Goal: Transaction & Acquisition: Purchase product/service

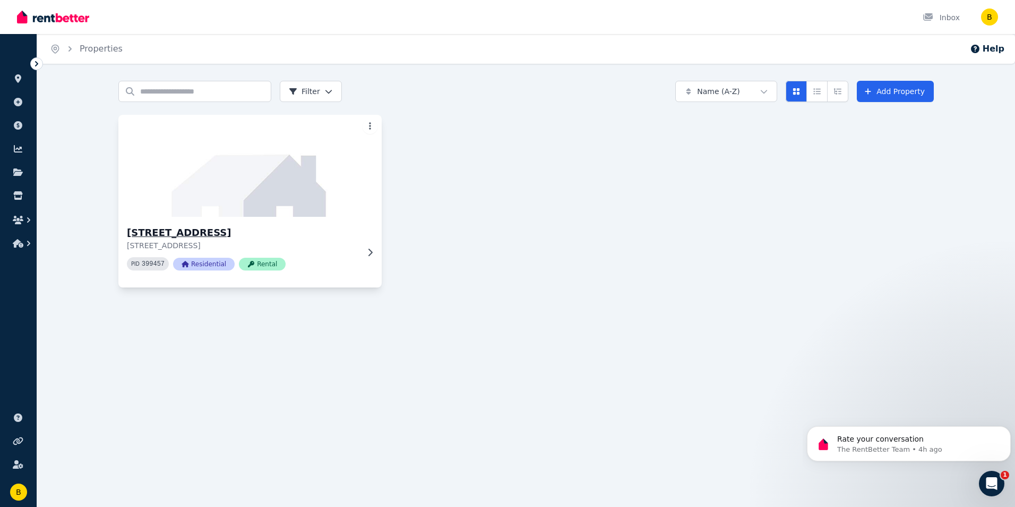
click at [371, 251] on icon at bounding box center [371, 251] width 4 height 7
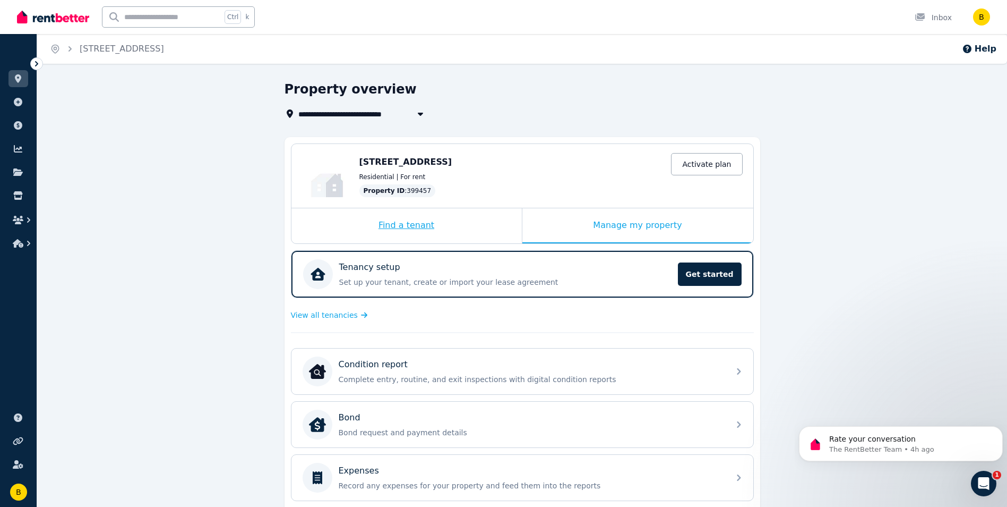
click at [422, 228] on div "Find a tenant" at bounding box center [407, 225] width 230 height 35
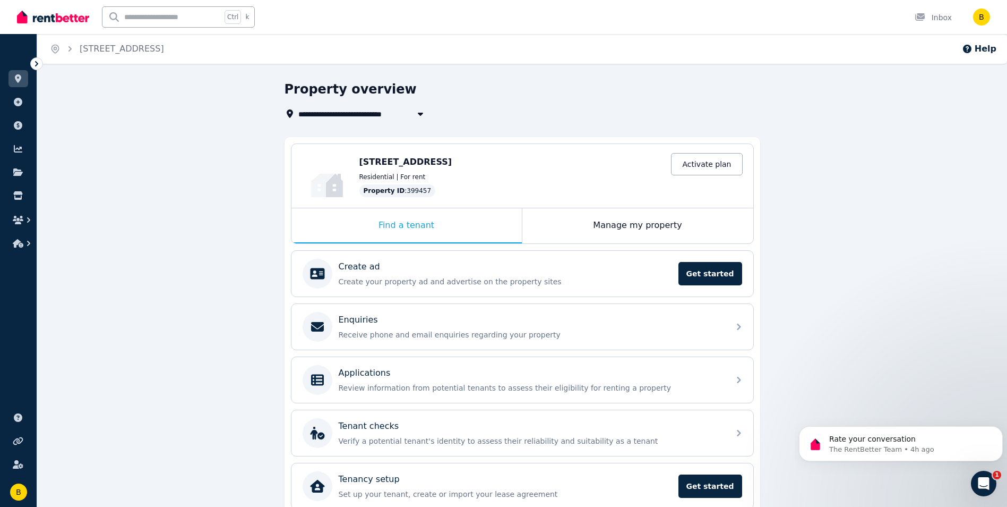
scroll to position [49, 0]
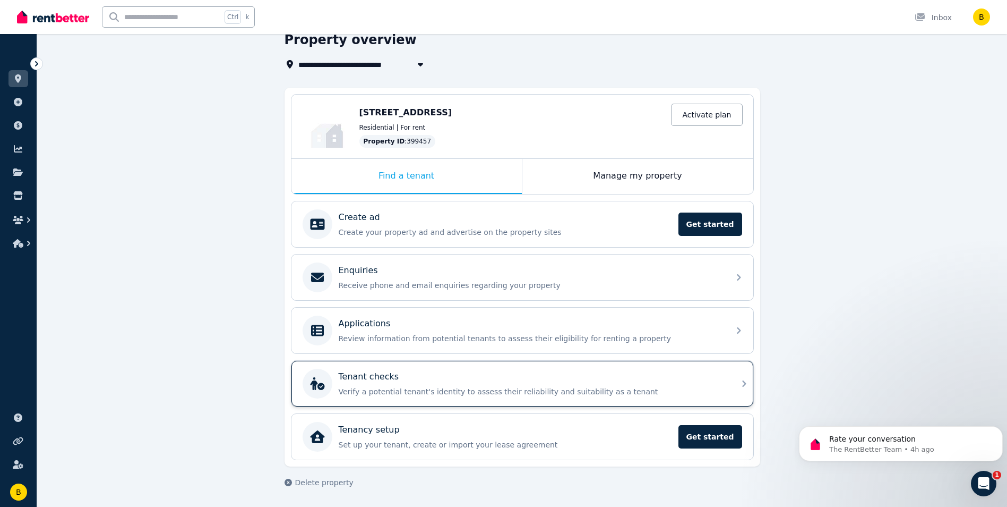
click at [420, 388] on p "Verify a potential tenant's identity to assess their reliability and suitabilit…" at bounding box center [531, 391] width 384 height 11
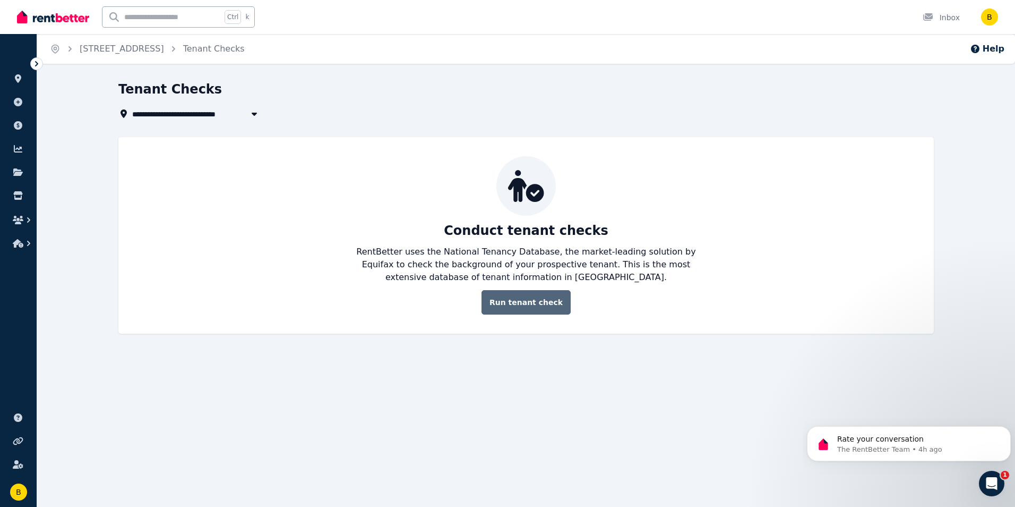
click at [513, 301] on link "Run tenant check" at bounding box center [526, 302] width 89 height 24
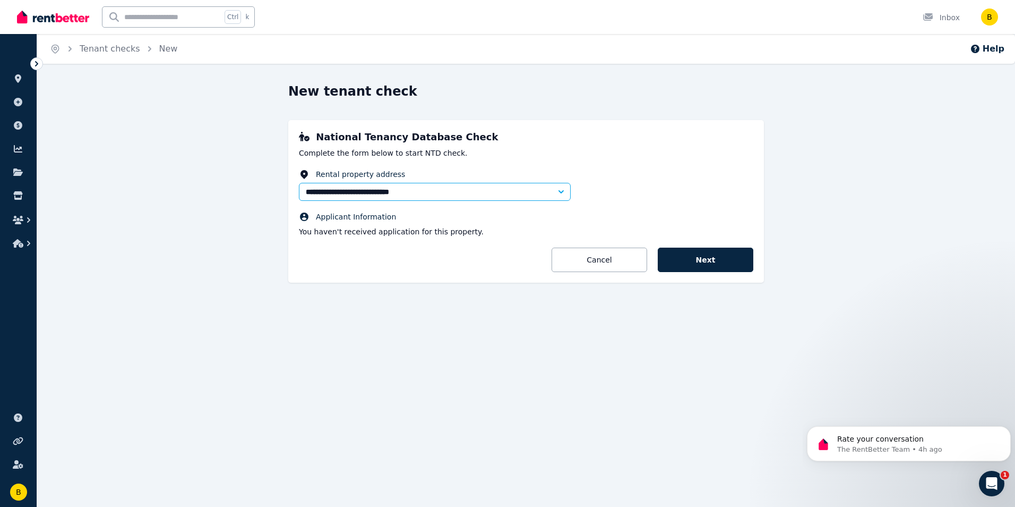
click at [566, 195] on icon "button" at bounding box center [561, 191] width 11 height 11
type input "**********"
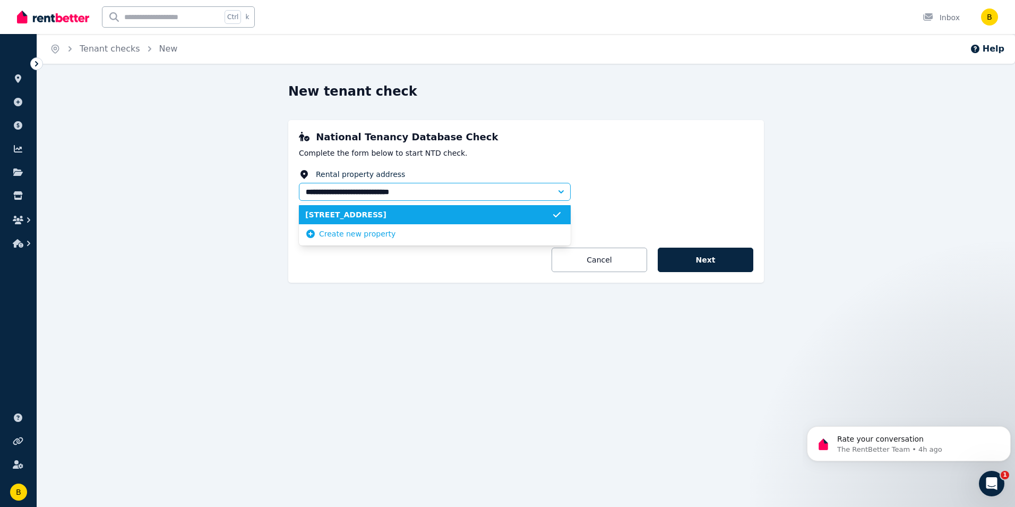
click at [563, 194] on icon "button" at bounding box center [561, 191] width 11 height 11
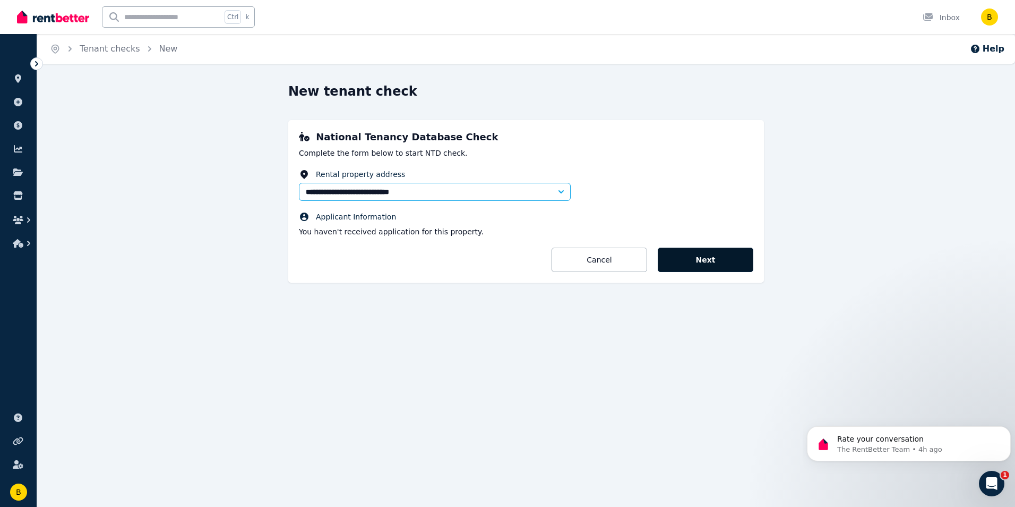
click at [709, 262] on button "Next" at bounding box center [706, 259] width 96 height 24
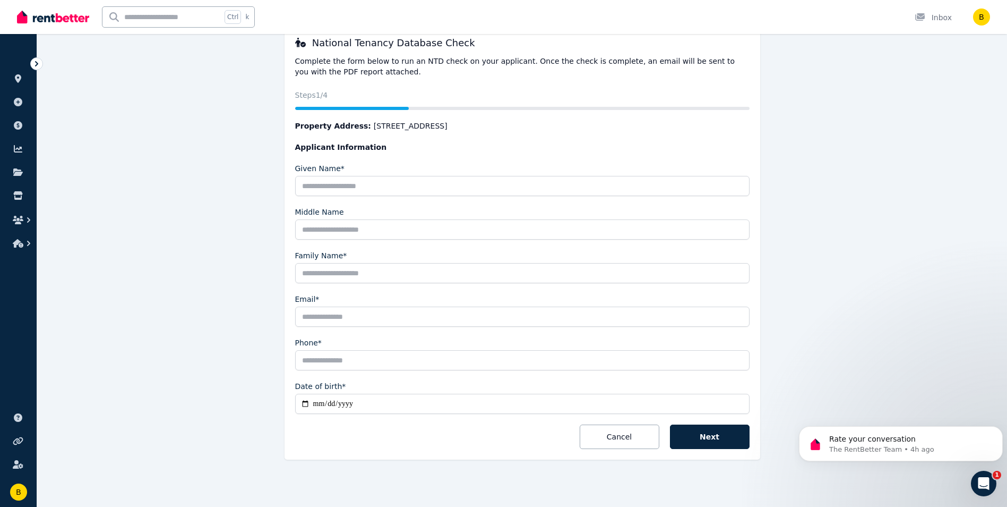
scroll to position [96, 0]
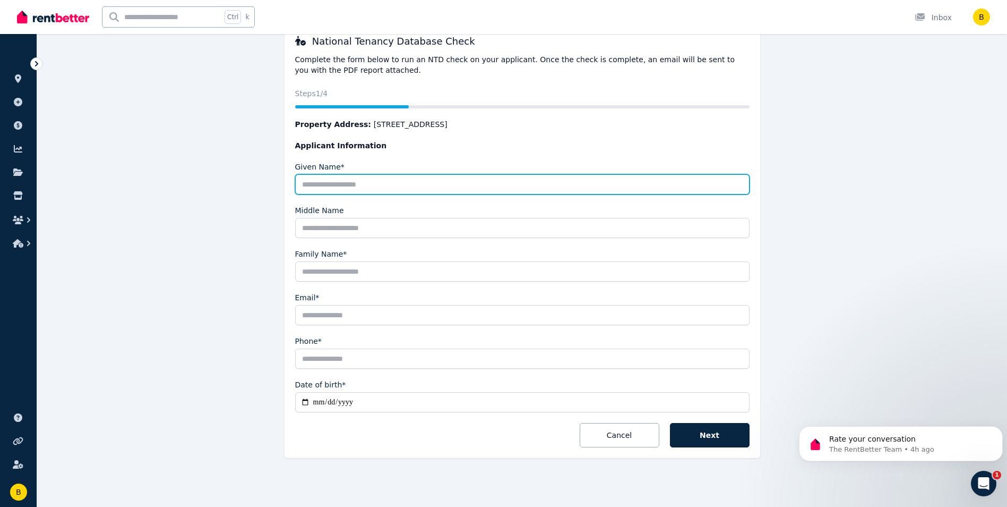
click at [346, 182] on input "Given Name*" at bounding box center [522, 184] width 455 height 20
type input "********"
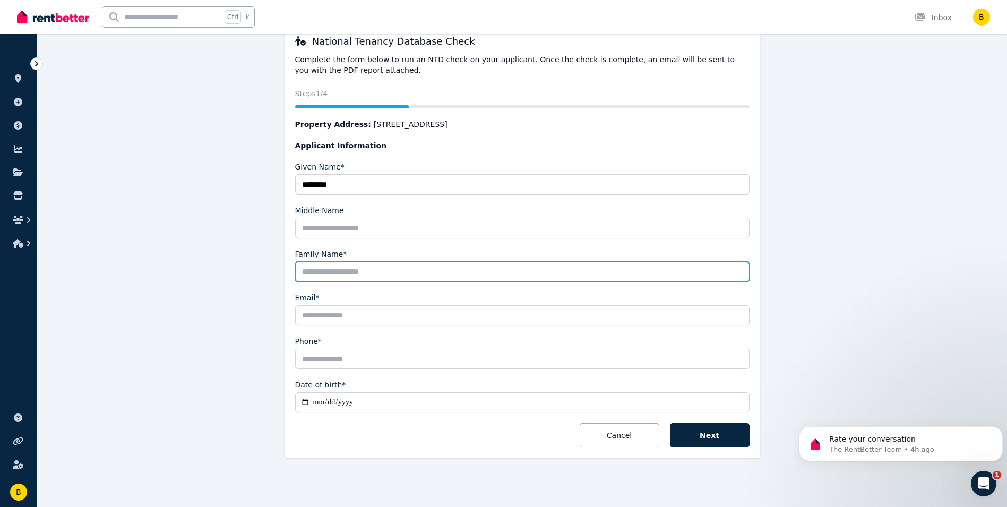
click at [356, 266] on input "Family Name*" at bounding box center [522, 271] width 455 height 20
type input "*****"
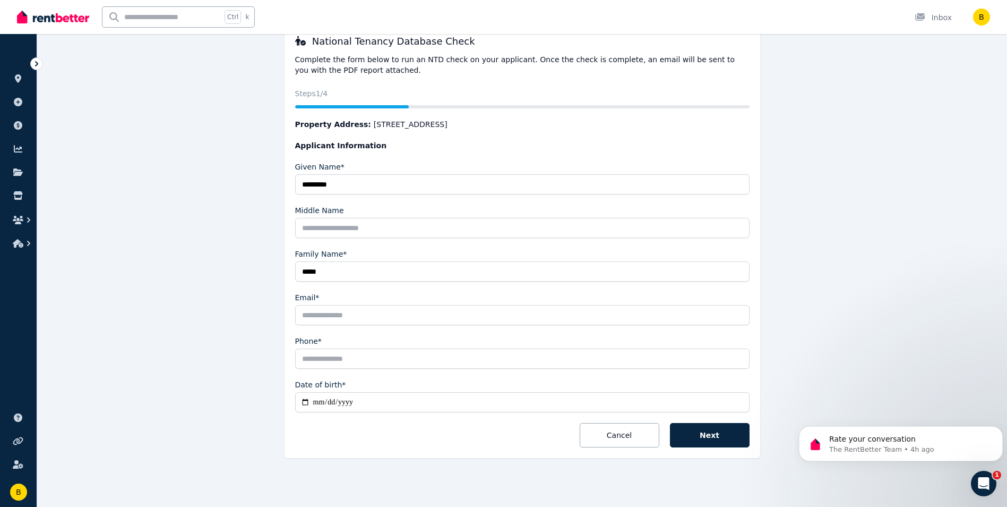
click at [324, 315] on input "Email*" at bounding box center [522, 315] width 455 height 20
click at [339, 400] on input "Date of birth*" at bounding box center [522, 402] width 455 height 20
type input "**********"
click at [327, 317] on input "Email*" at bounding box center [522, 315] width 455 height 20
type input "**********"
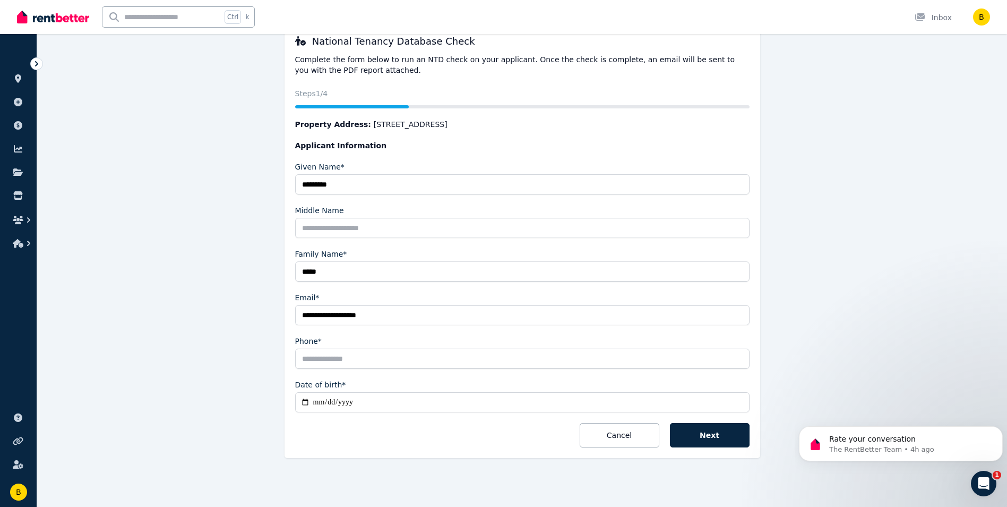
click at [334, 363] on input "Phone*" at bounding box center [522, 358] width 455 height 20
type input "**********"
click at [718, 439] on button "Next" at bounding box center [710, 435] width 80 height 24
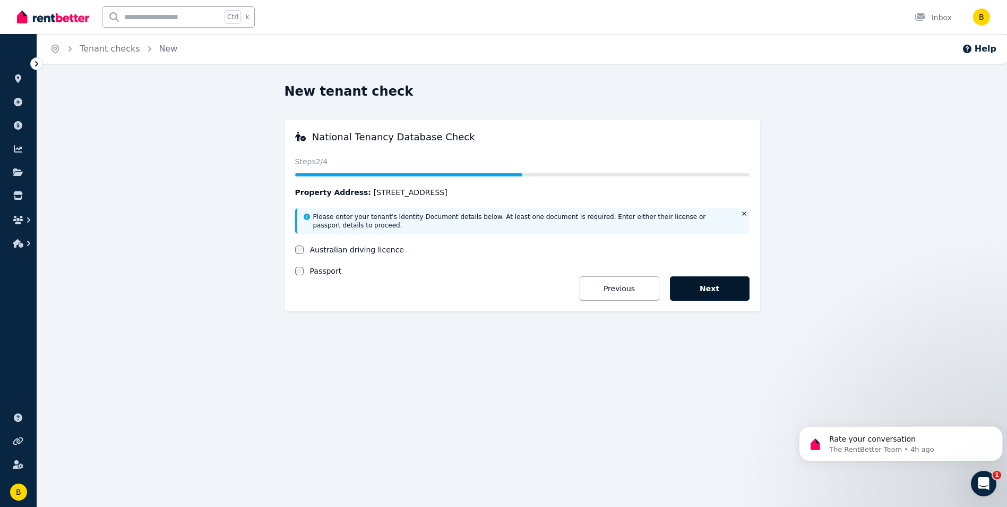
scroll to position [0, 0]
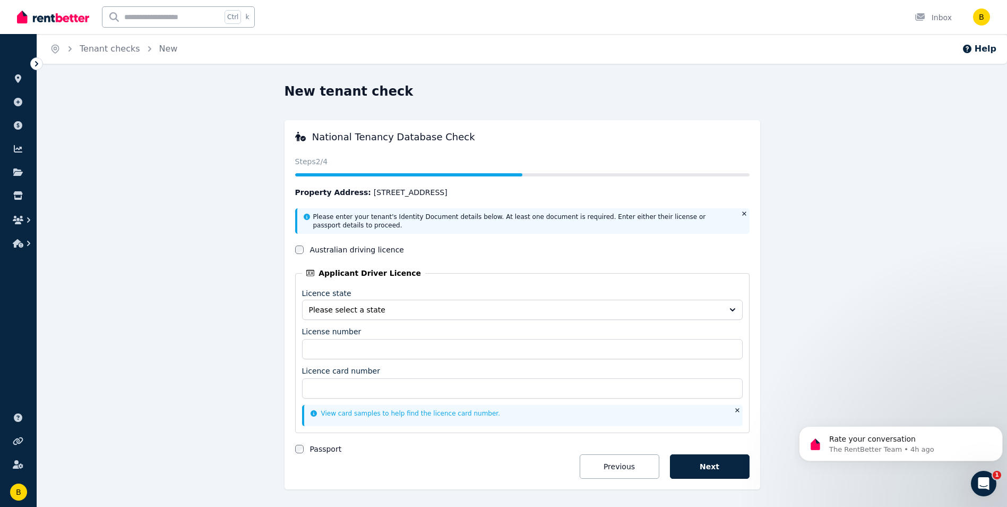
click at [882, 236] on div "New tenant check National Tenancy Database Check Status Steps 2 /4 Property Add…" at bounding box center [523, 301] width 816 height 436
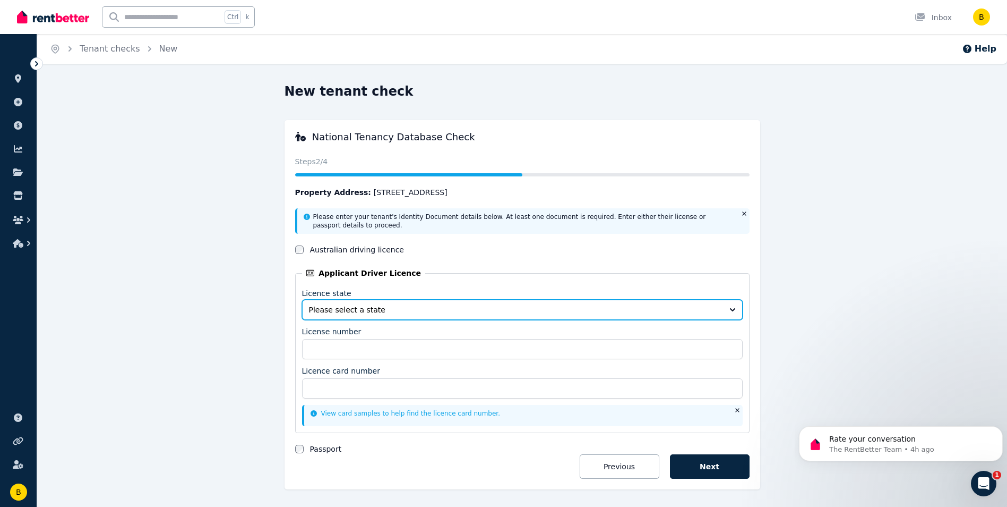
click at [522, 305] on span "Please select a state" at bounding box center [515, 309] width 412 height 11
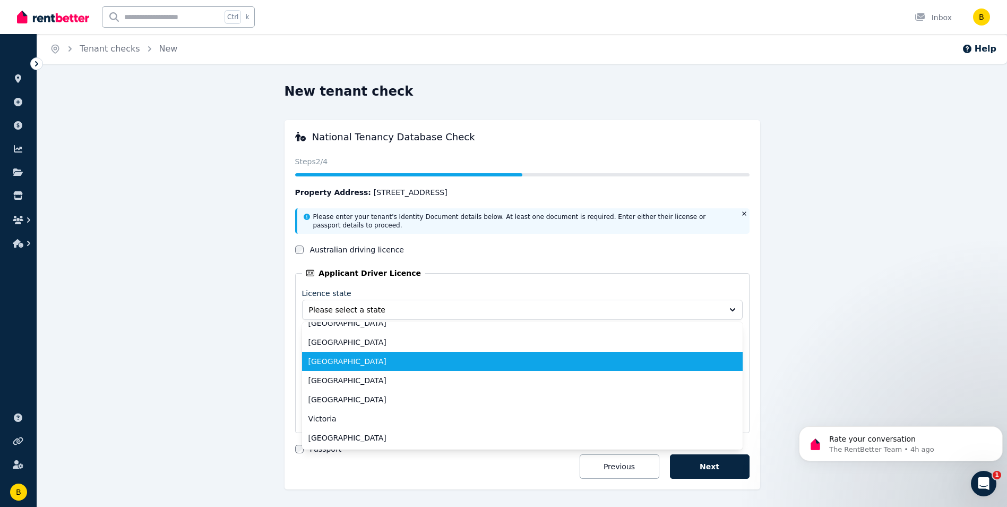
scroll to position [31, 0]
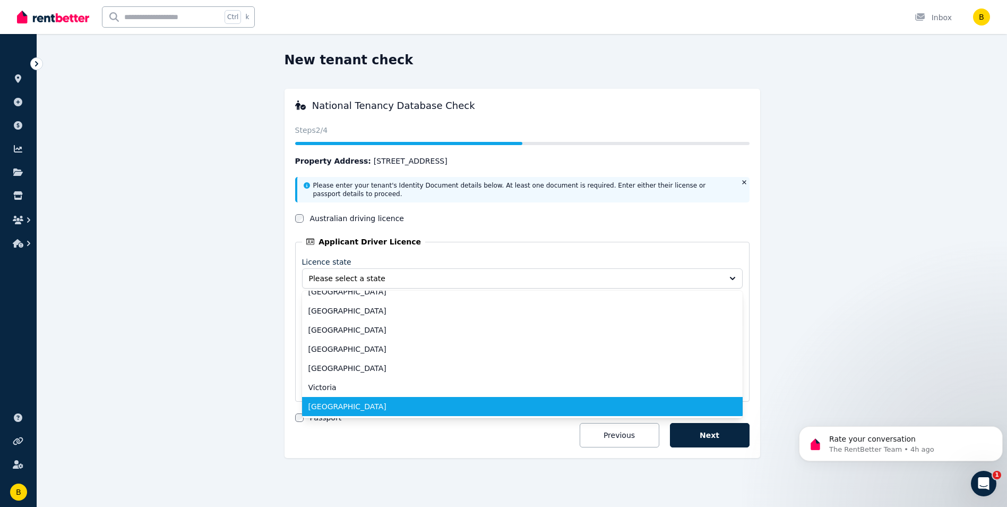
click at [457, 406] on span "Western Australia" at bounding box center [516, 406] width 415 height 11
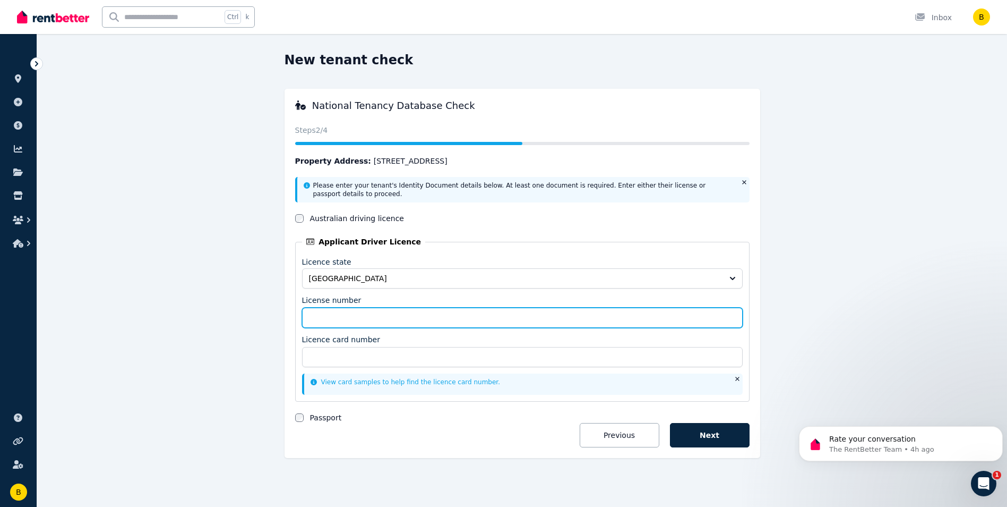
click at [357, 323] on input "License number" at bounding box center [522, 317] width 441 height 20
type input "*******"
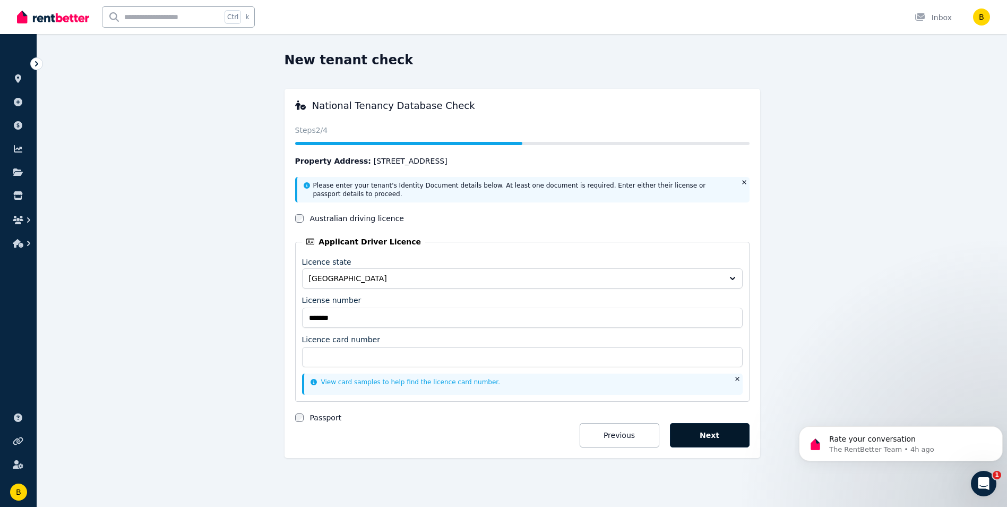
click at [702, 435] on button "Next" at bounding box center [710, 435] width 80 height 24
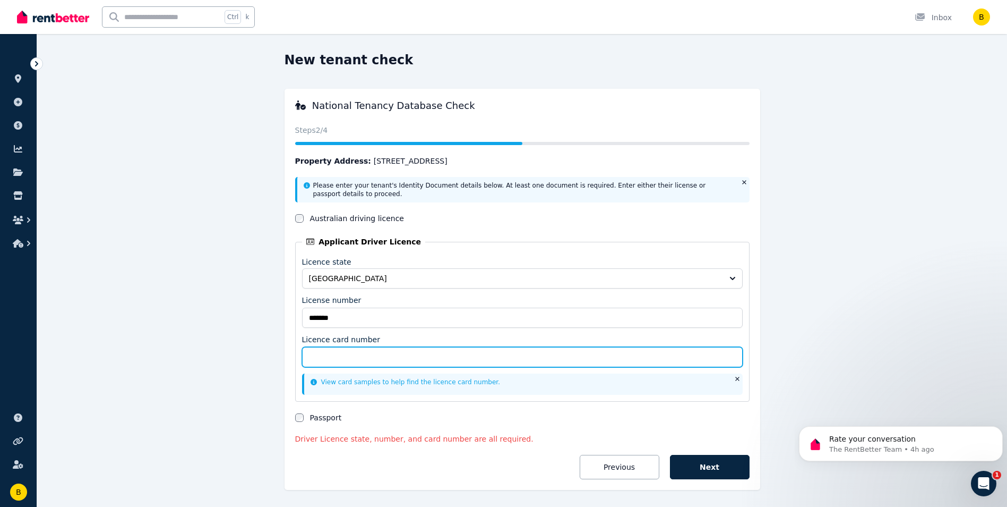
click at [346, 364] on input "Licence card number" at bounding box center [522, 357] width 441 height 20
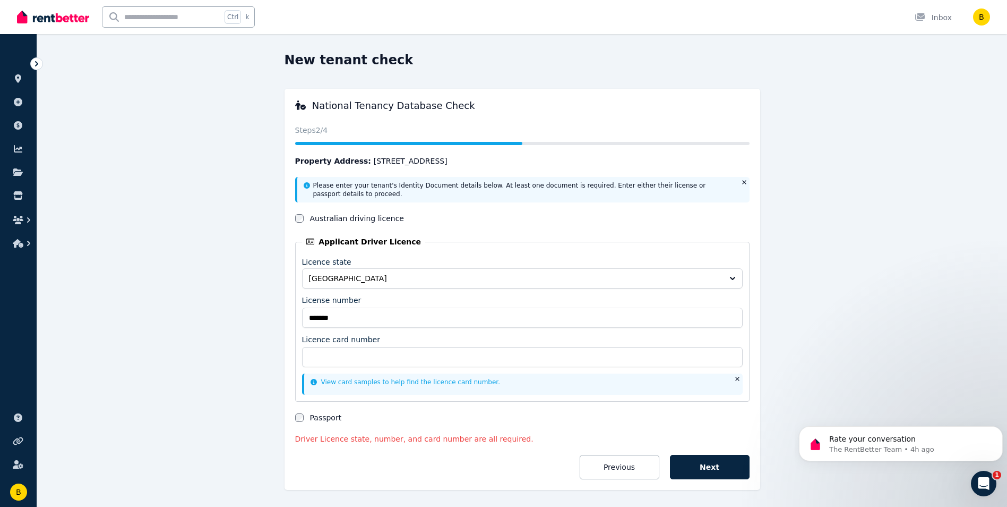
click at [387, 383] on link "View card samples to help find the licence card number." at bounding box center [406, 381] width 190 height 7
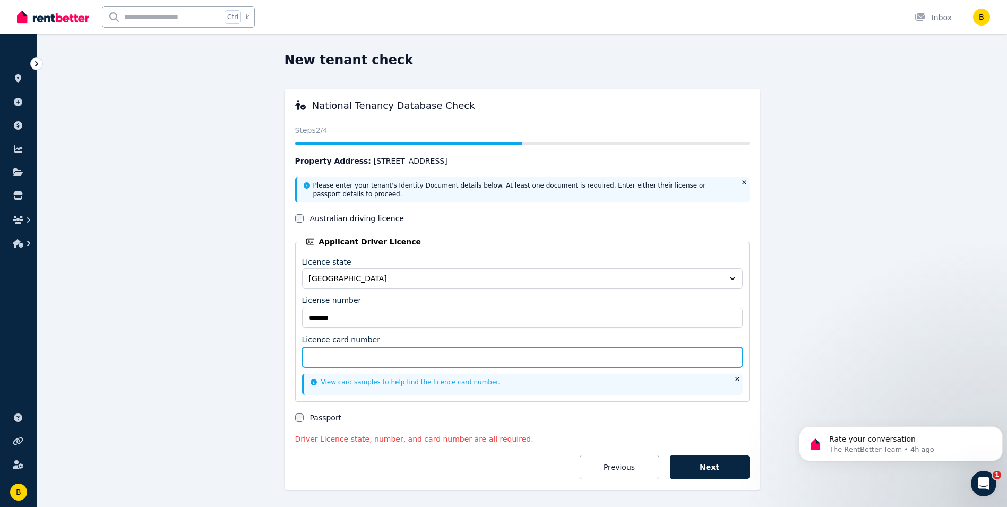
click at [370, 359] on input "Licence card number" at bounding box center [522, 357] width 441 height 20
type input "**********"
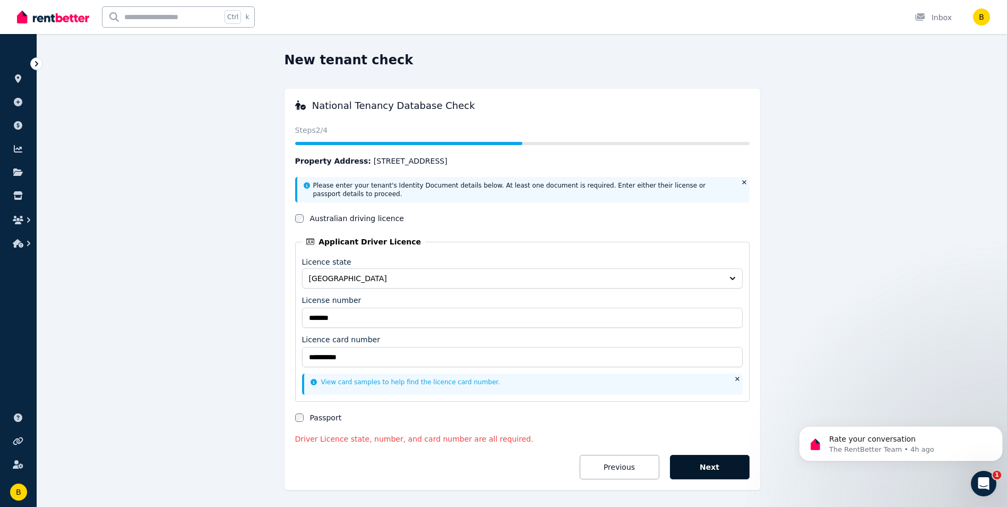
click at [701, 464] on button "Next" at bounding box center [710, 467] width 80 height 24
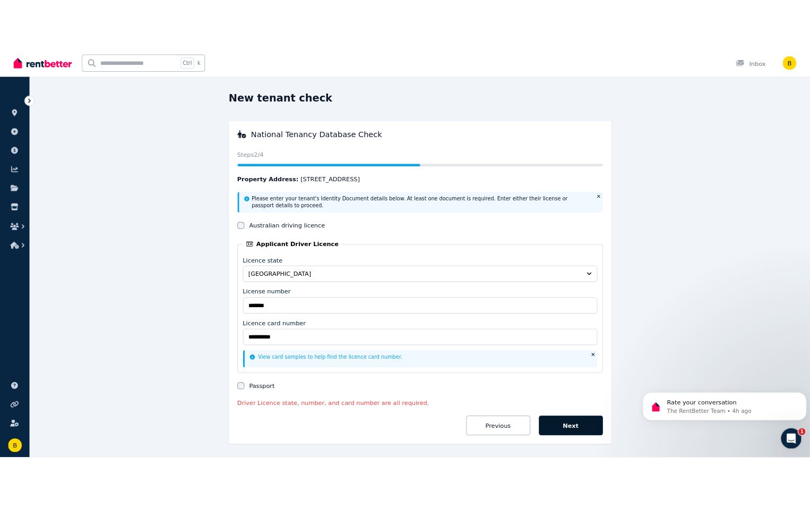
scroll to position [0, 0]
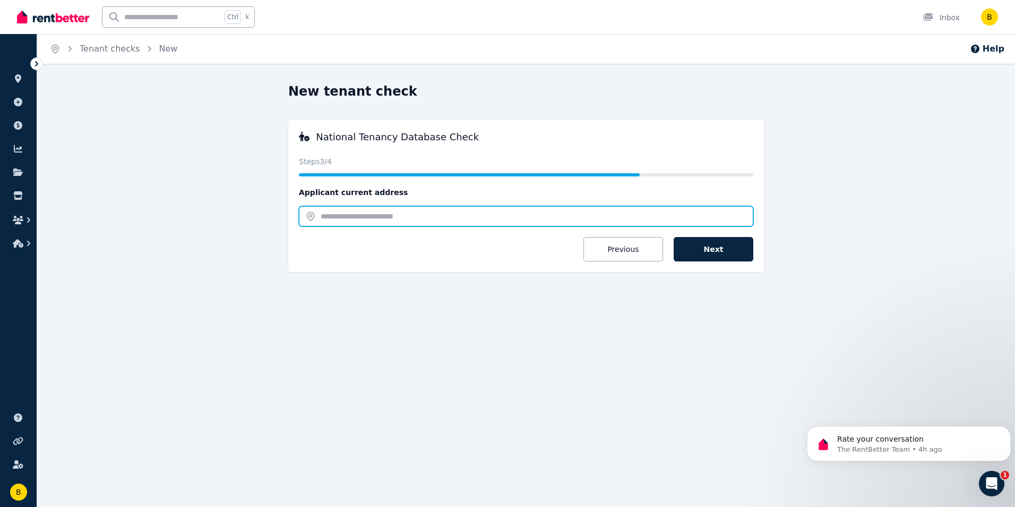
click at [330, 217] on input "text" at bounding box center [526, 216] width 455 height 20
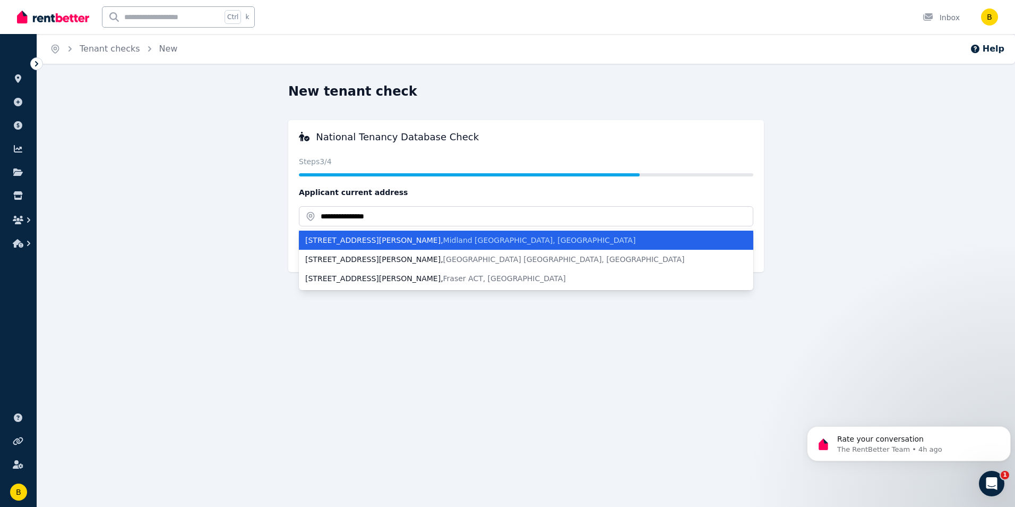
click at [351, 237] on div "unit 20/5 Keane Street , Midland WA, Australia" at bounding box center [519, 240] width 429 height 11
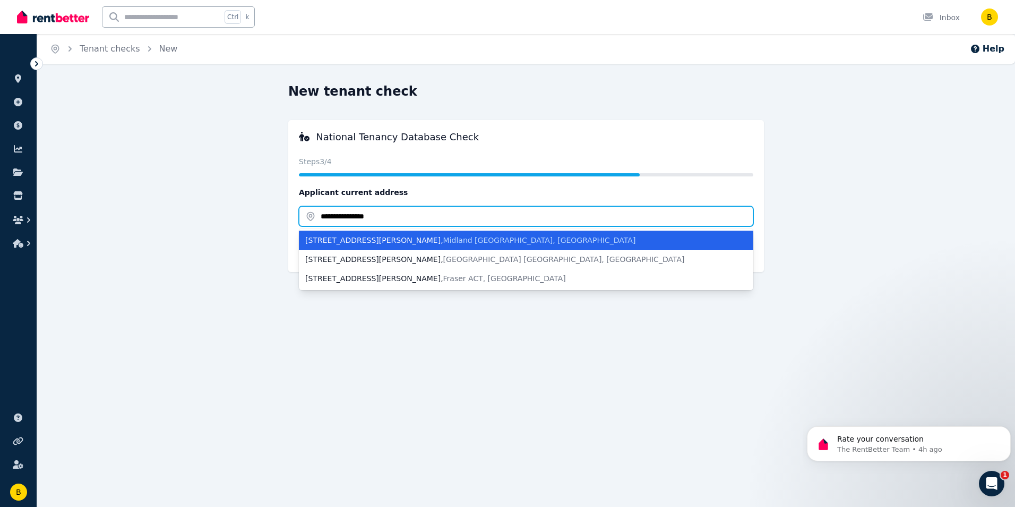
type input "**********"
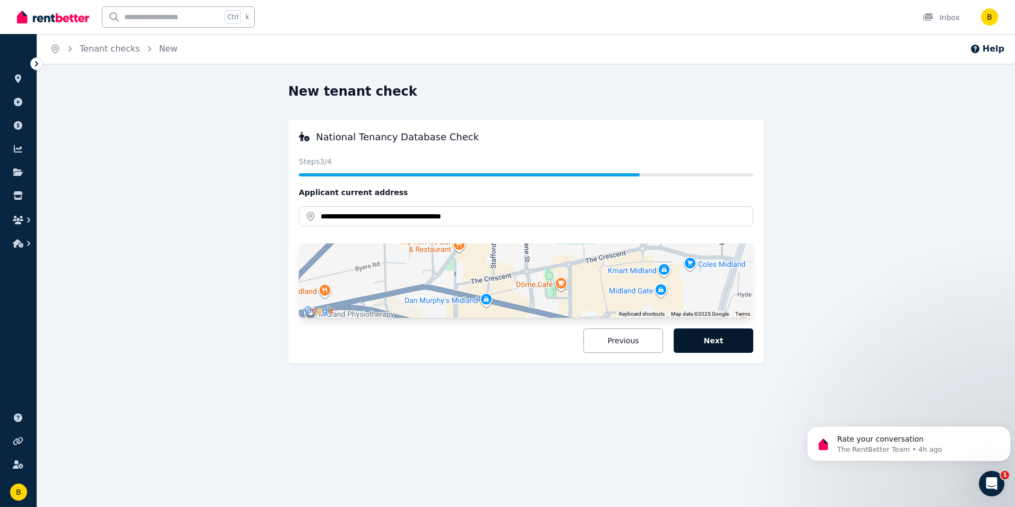
click at [692, 337] on button "Next" at bounding box center [714, 340] width 80 height 24
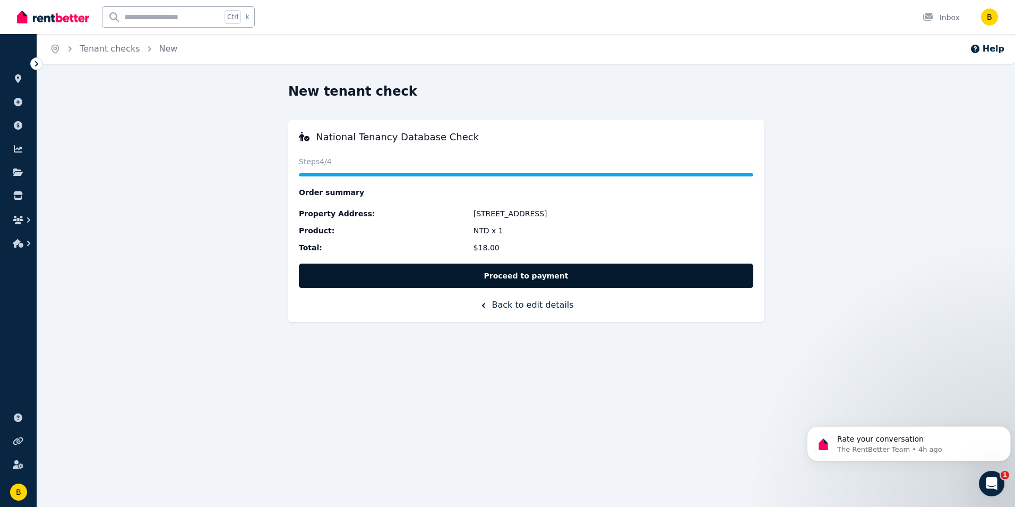
click at [504, 277] on button "Proceed to payment" at bounding box center [526, 275] width 455 height 24
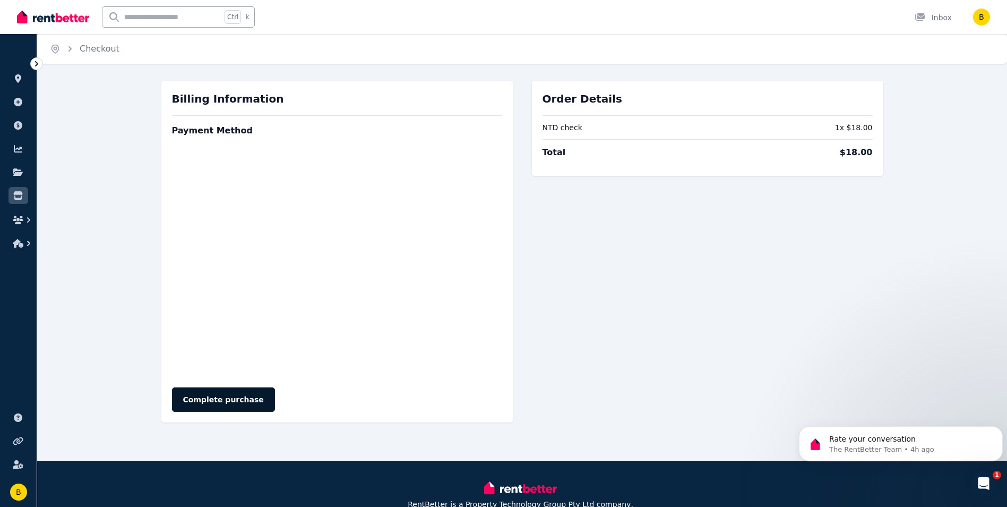
click at [238, 400] on button "Complete purchase" at bounding box center [223, 399] width 103 height 24
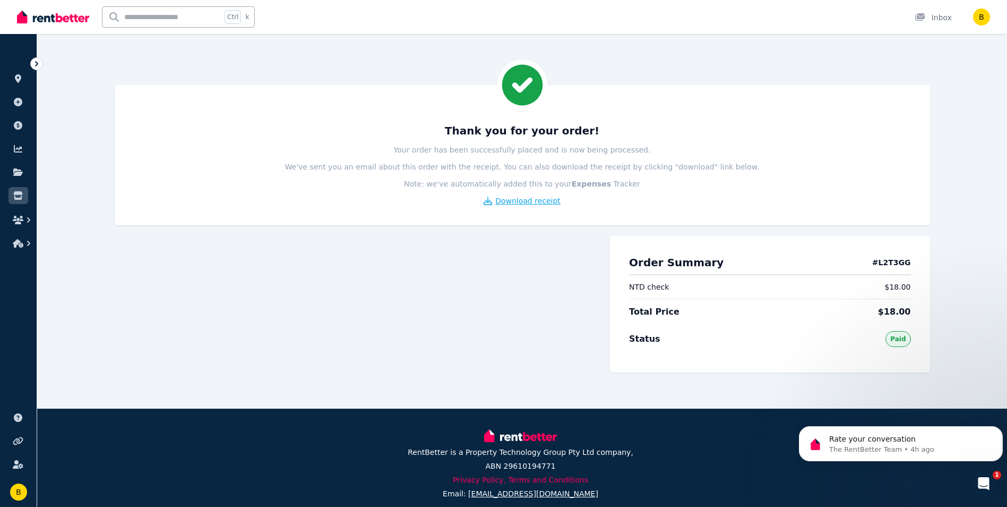
click at [531, 200] on span "Download receipt" at bounding box center [527, 200] width 65 height 11
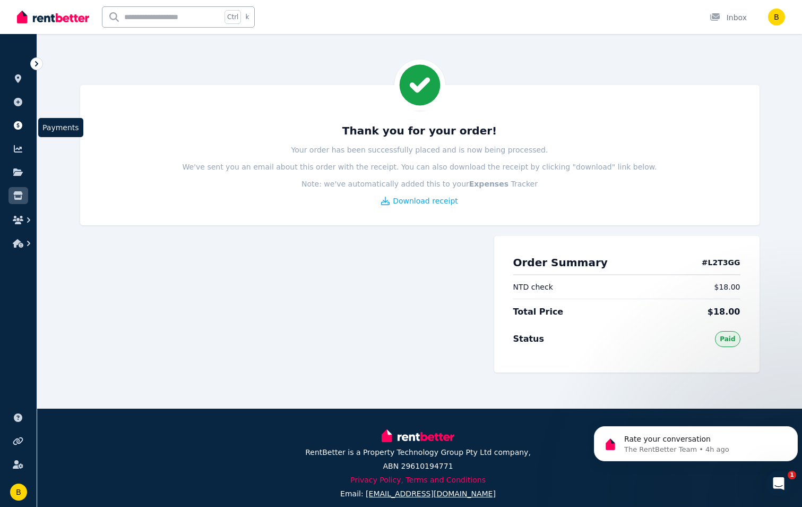
click at [16, 124] on icon at bounding box center [18, 125] width 8 height 8
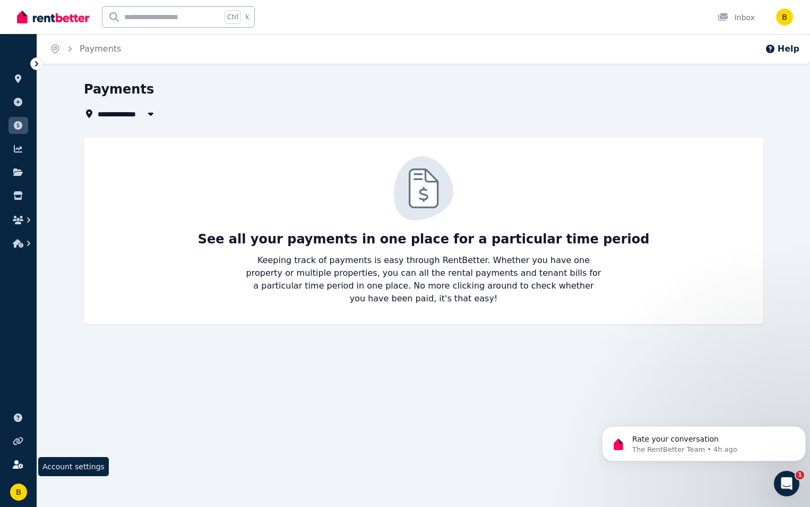
click at [18, 467] on icon at bounding box center [18, 464] width 10 height 8
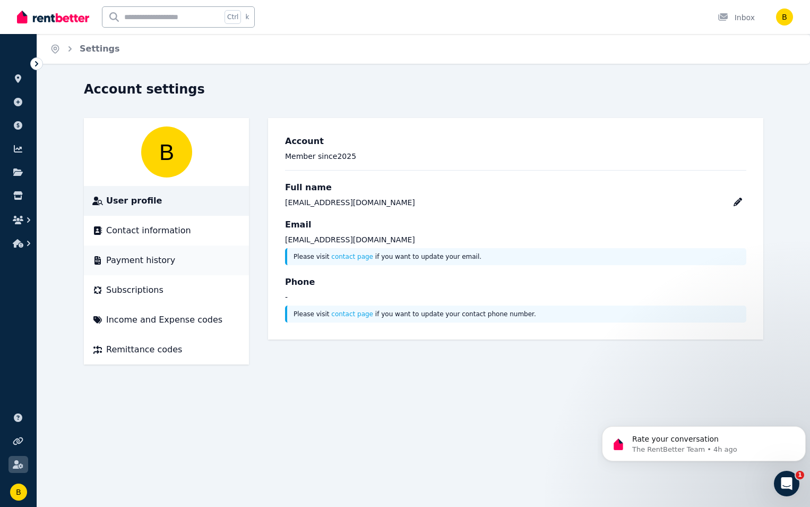
click at [157, 254] on span "Payment history" at bounding box center [140, 260] width 69 height 13
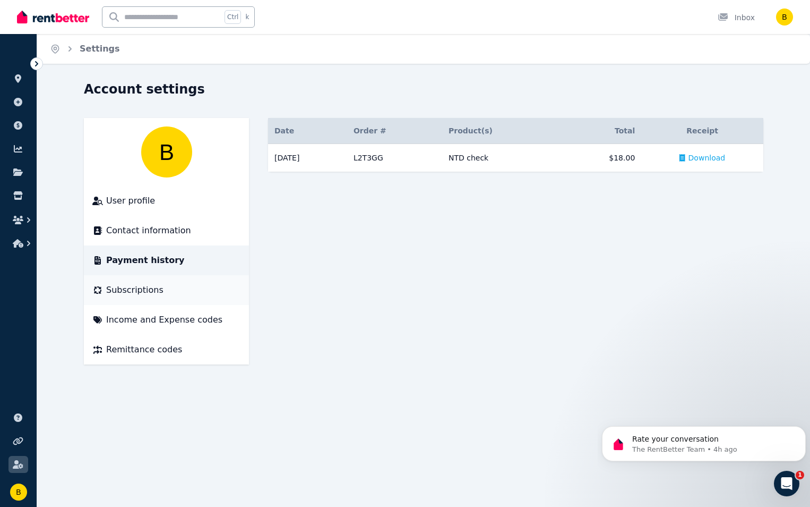
click at [155, 286] on span "Subscriptions" at bounding box center [134, 290] width 57 height 13
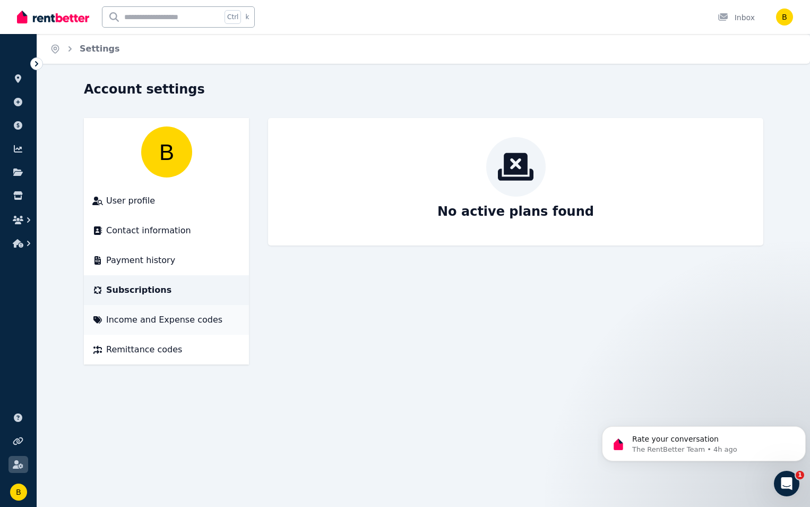
click at [187, 320] on span "Income and Expense codes" at bounding box center [164, 319] width 116 height 13
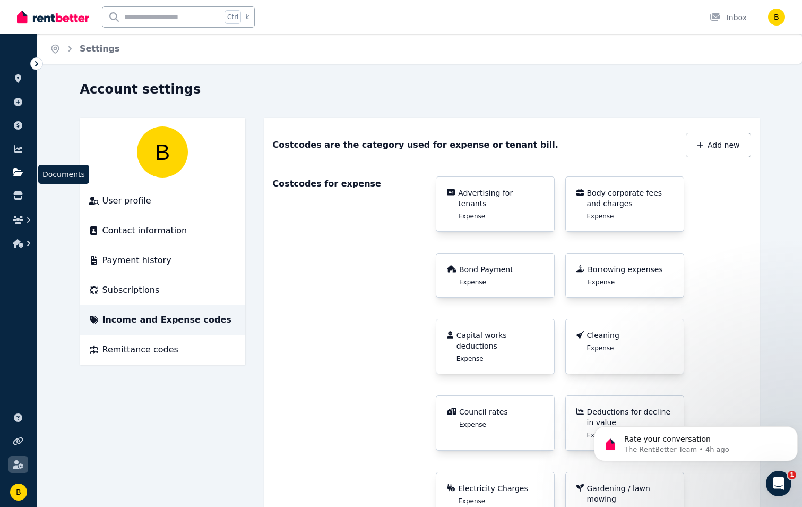
click at [19, 176] on icon at bounding box center [18, 171] width 10 height 7
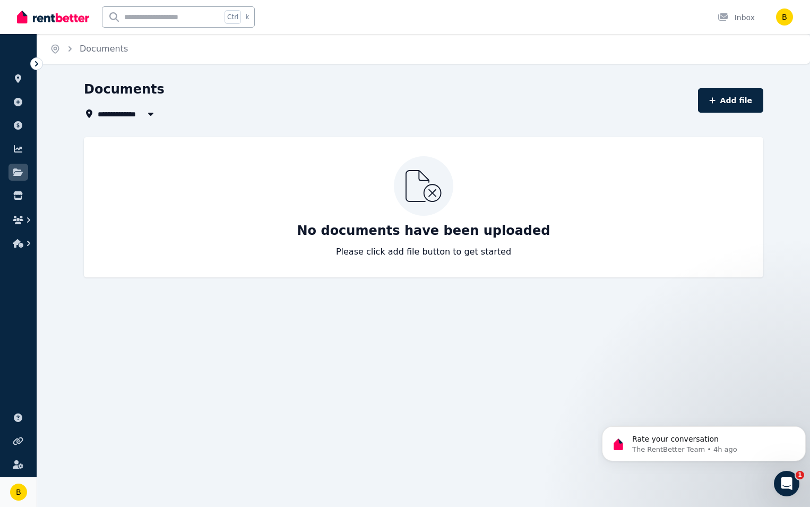
click at [20, 486] on img at bounding box center [18, 491] width 17 height 17
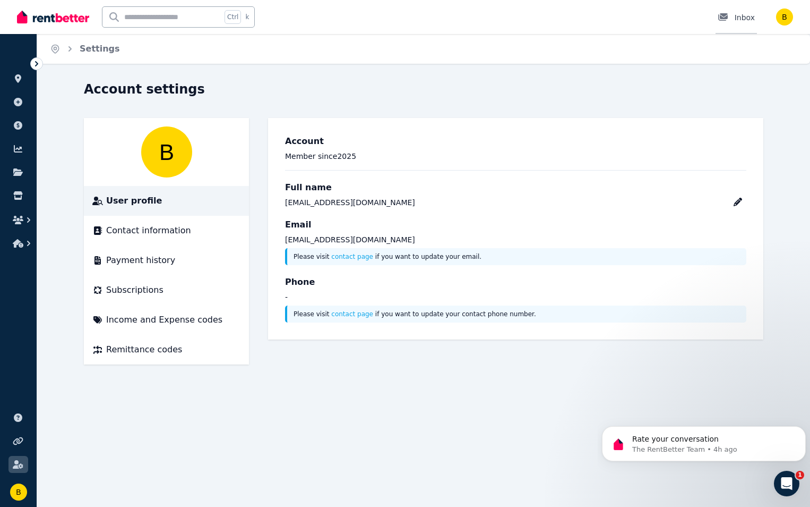
click at [744, 18] on div "Inbox" at bounding box center [736, 17] width 37 height 11
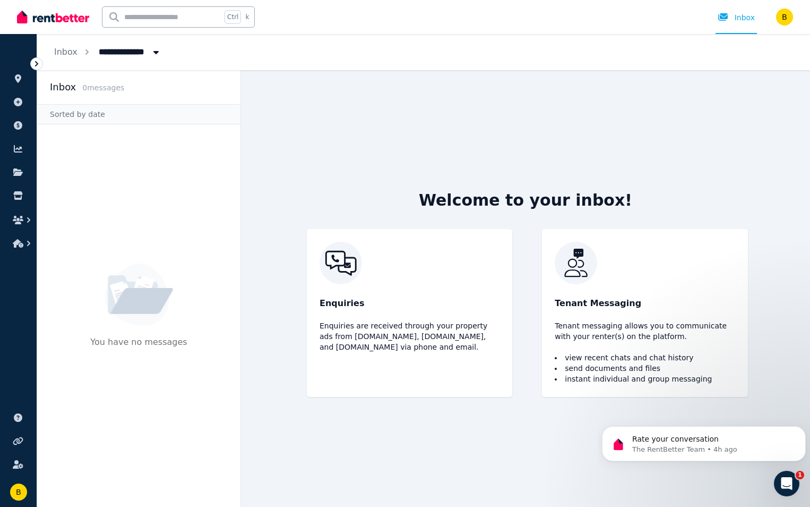
click at [49, 12] on img at bounding box center [53, 17] width 72 height 16
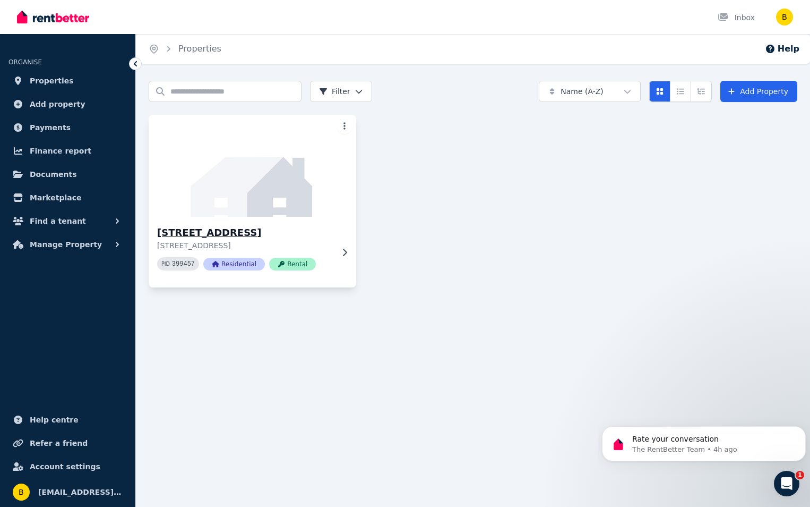
click at [181, 235] on h3 "[STREET_ADDRESS]" at bounding box center [245, 232] width 176 height 15
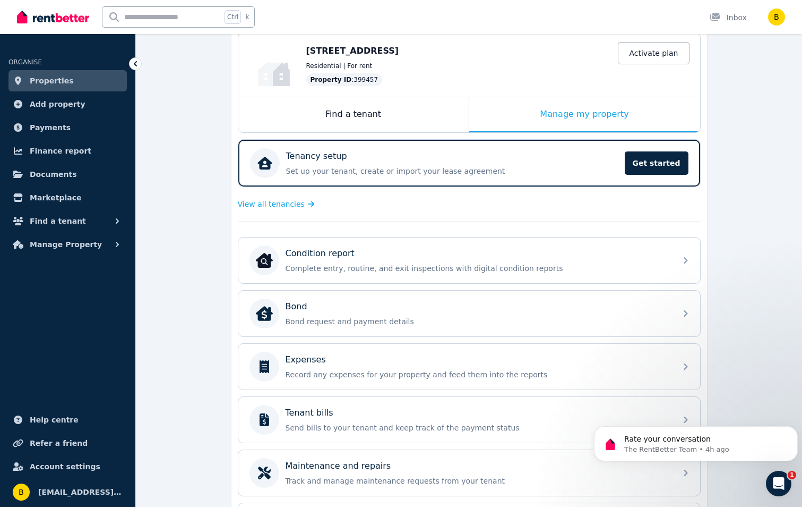
scroll to position [94, 0]
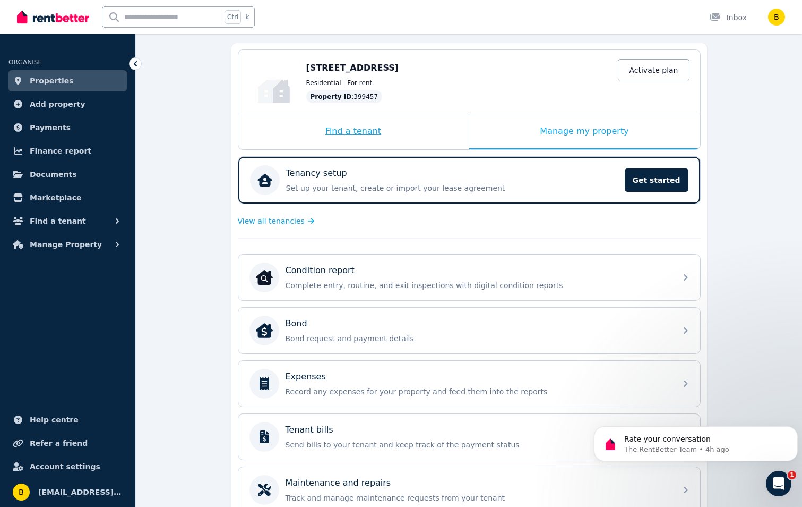
click at [354, 131] on div "Find a tenant" at bounding box center [353, 131] width 230 height 35
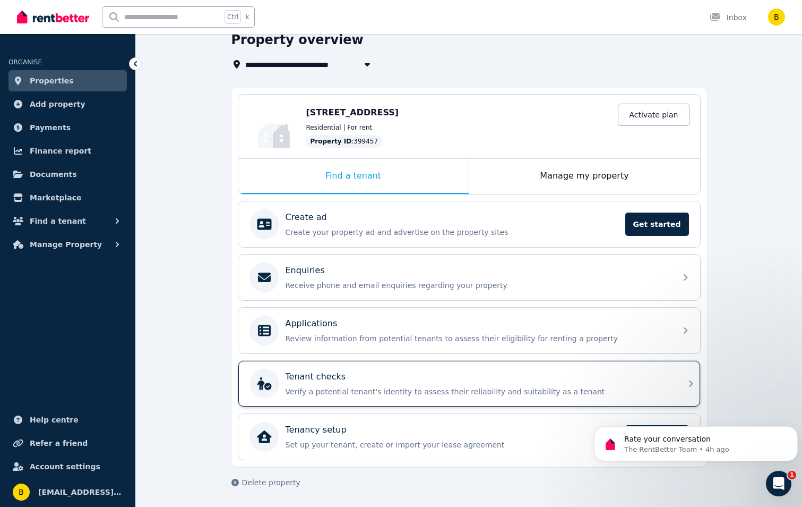
click at [422, 382] on div "Tenant checks" at bounding box center [478, 376] width 384 height 13
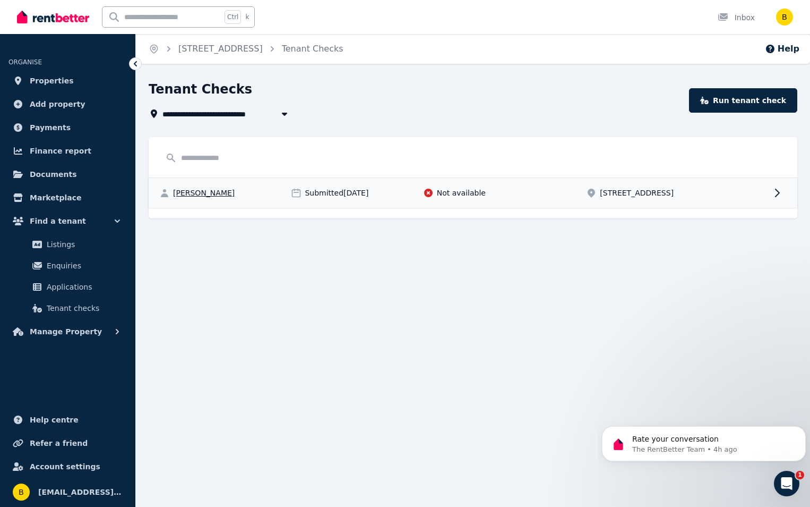
click at [442, 196] on span "Not available" at bounding box center [461, 192] width 49 height 11
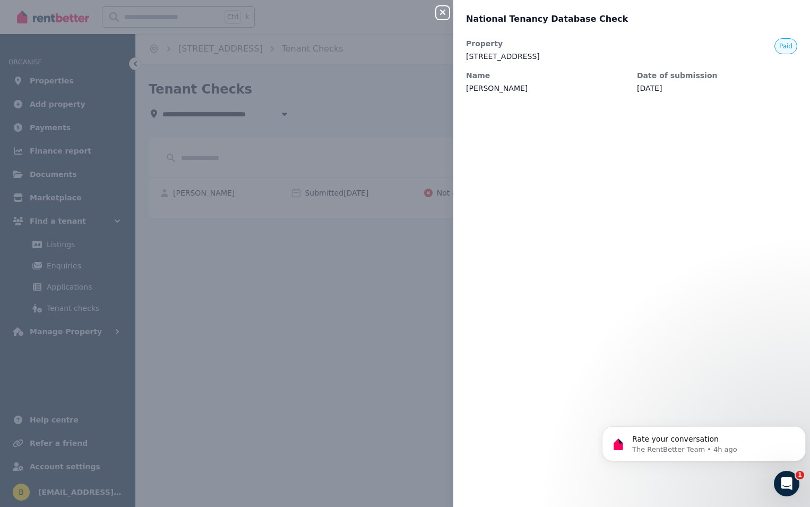
click at [442, 12] on icon "button" at bounding box center [442, 12] width 5 height 5
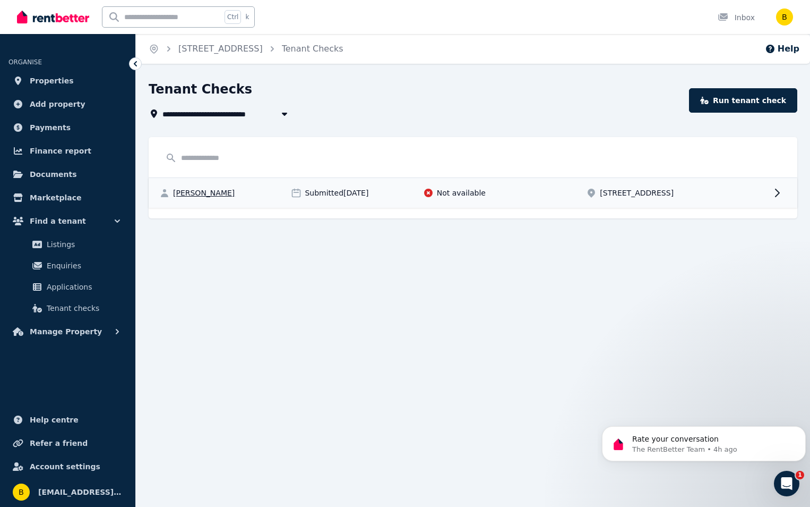
click at [775, 196] on icon at bounding box center [777, 192] width 13 height 13
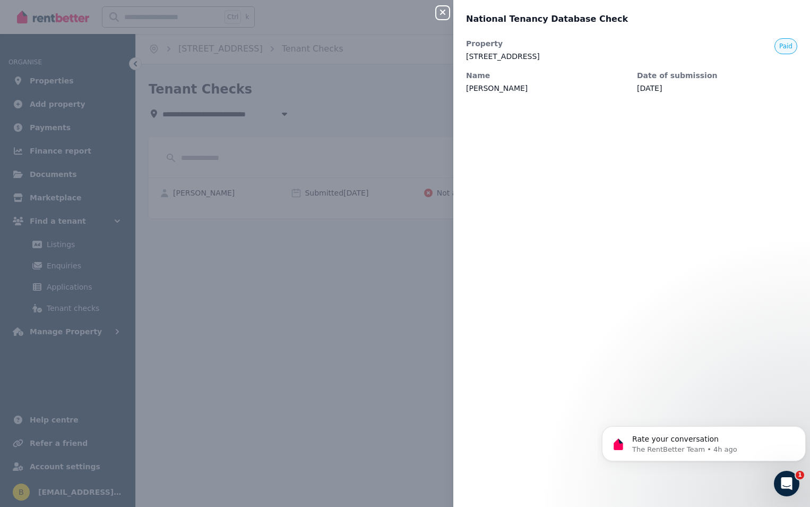
click at [382, 343] on div "Close panel National Tenancy Database Check Property [STREET_ADDRESS] Name [PER…" at bounding box center [405, 253] width 810 height 507
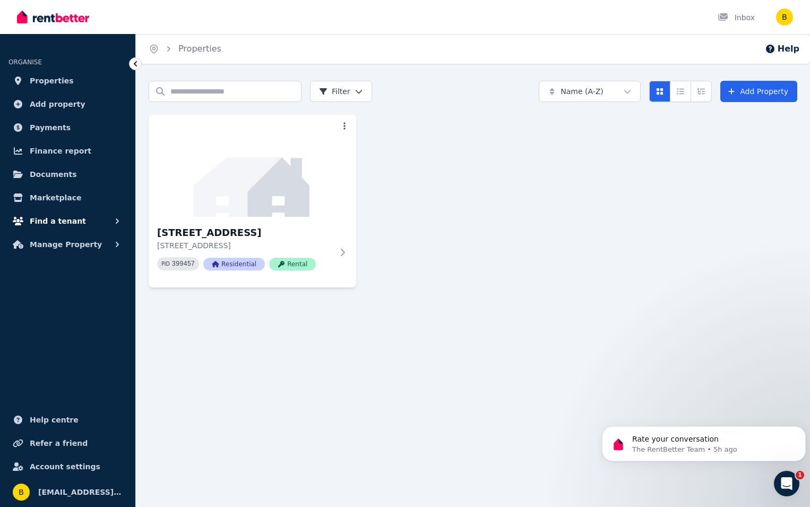
click at [74, 222] on span "Find a tenant" at bounding box center [58, 221] width 56 height 13
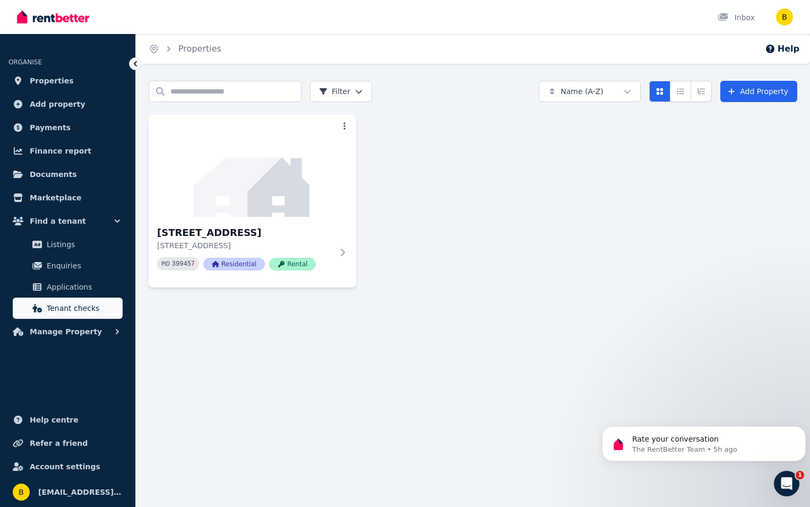
click at [74, 312] on span "Tenant checks" at bounding box center [83, 308] width 72 height 13
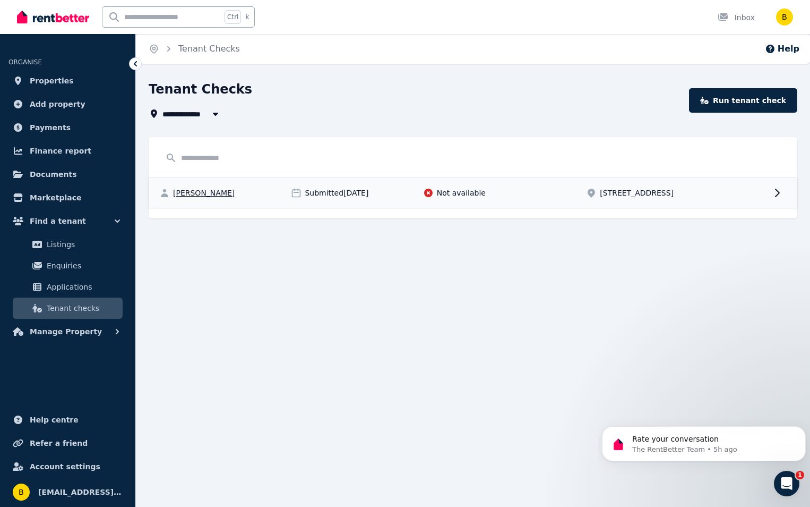
click at [438, 196] on span "Not available" at bounding box center [461, 192] width 49 height 11
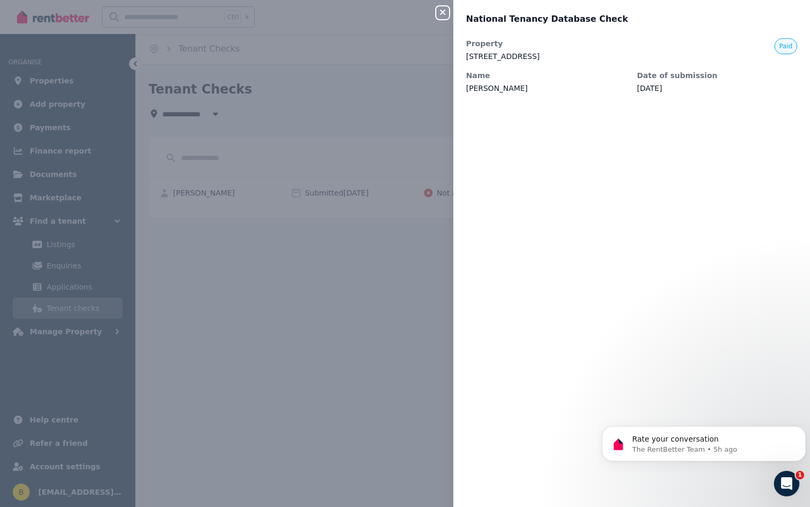
click at [363, 280] on div "Close panel National Tenancy Database Check Property 31 Ballymote Gardens, Ridg…" at bounding box center [405, 253] width 810 height 507
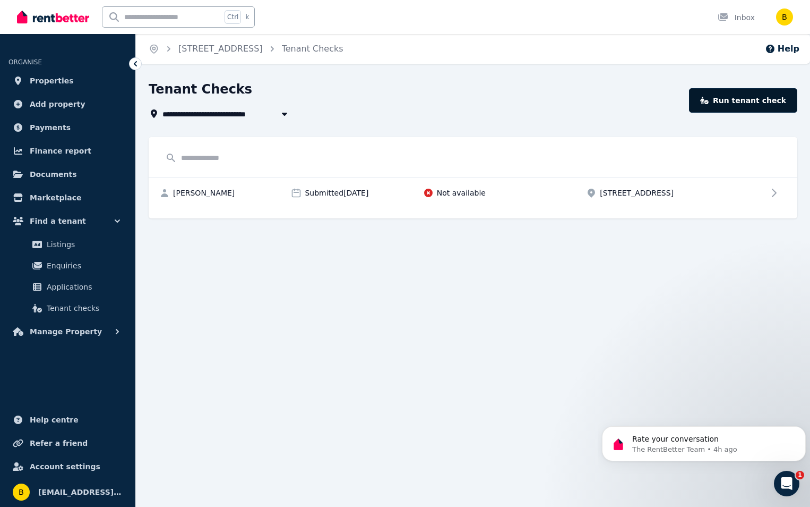
click at [760, 100] on link "Run tenant check" at bounding box center [743, 100] width 108 height 24
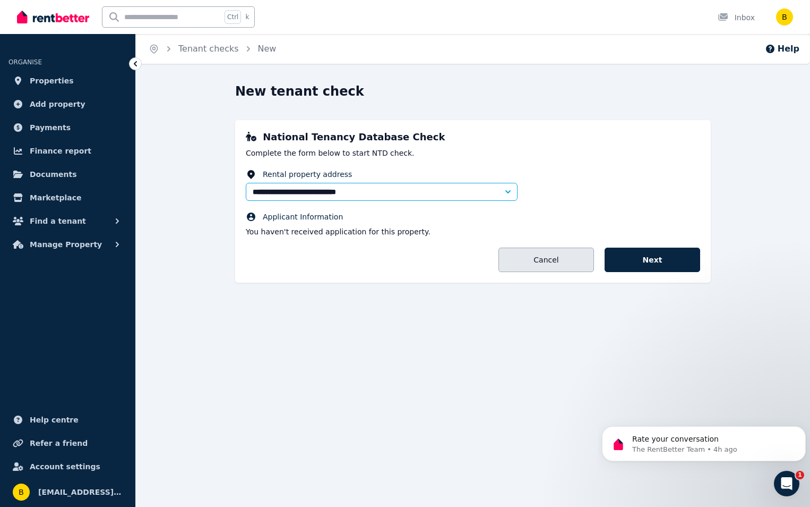
click at [540, 250] on link "Cancel" at bounding box center [547, 259] width 96 height 24
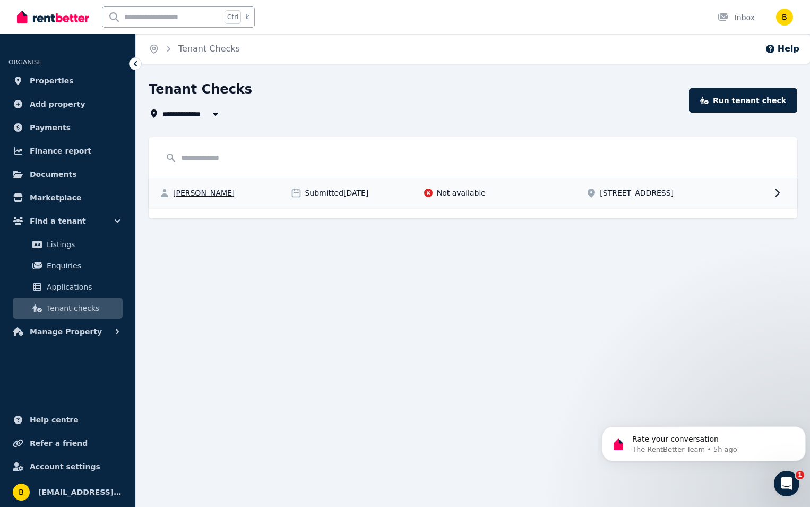
click at [775, 195] on icon at bounding box center [777, 192] width 13 height 13
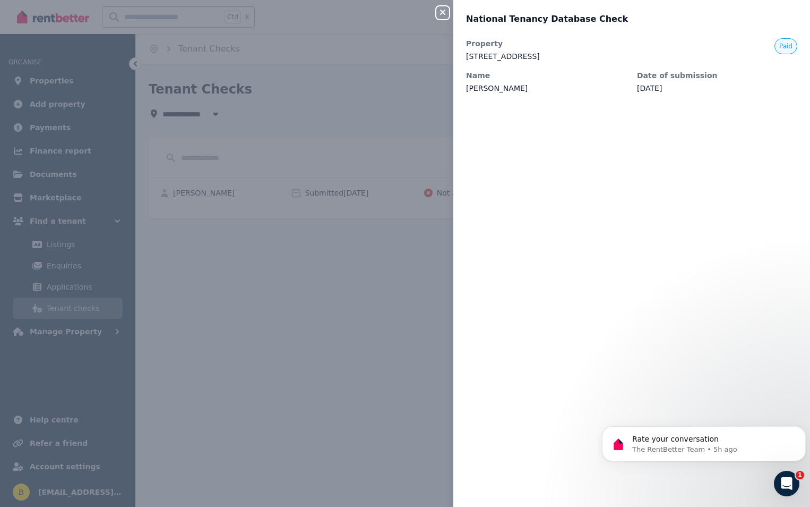
click at [374, 289] on div "Close panel National Tenancy Database Check Property 31 Ballymote Gardens, Ridg…" at bounding box center [405, 253] width 810 height 507
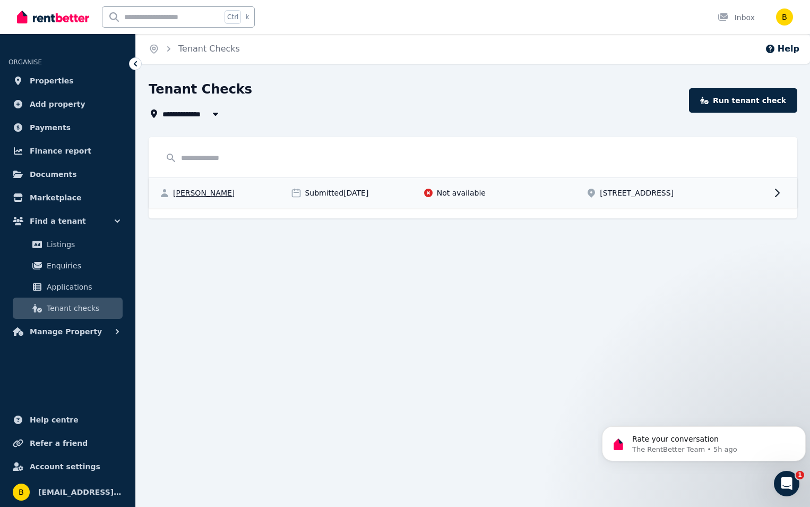
click at [218, 198] on span "[PERSON_NAME]" at bounding box center [204, 192] width 62 height 11
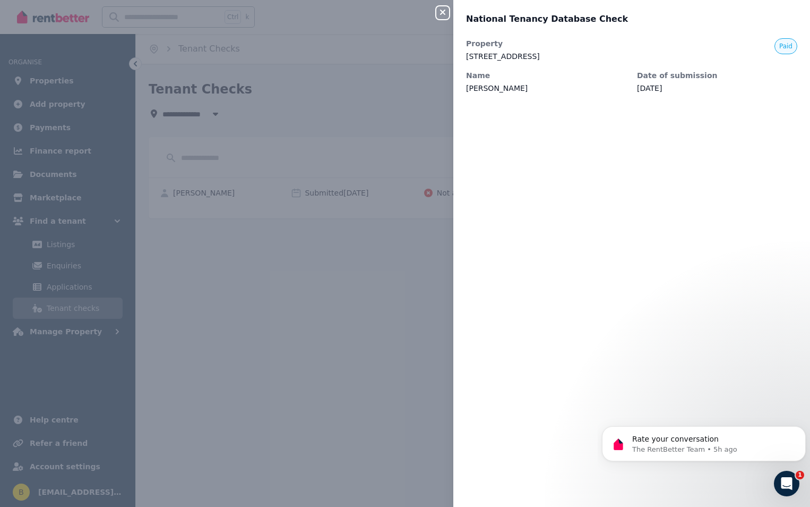
click at [252, 279] on div "Close panel National Tenancy Database Check Property [STREET_ADDRESS] Name [PER…" at bounding box center [405, 253] width 810 height 507
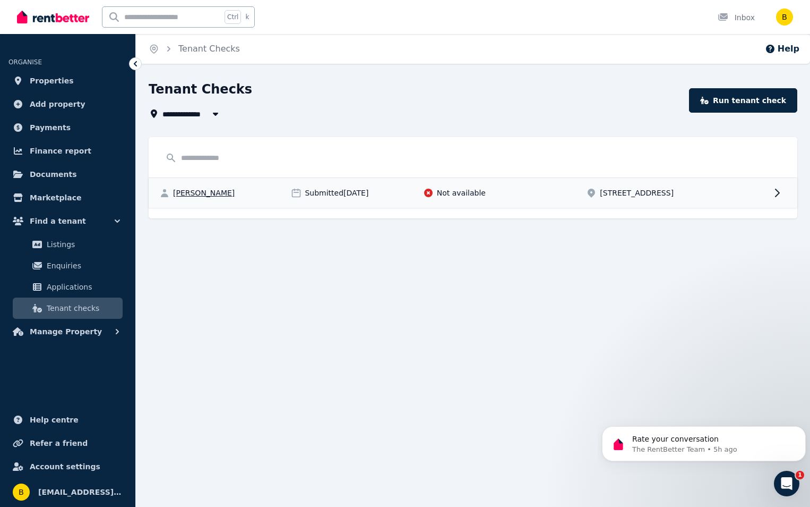
click at [774, 199] on icon at bounding box center [777, 192] width 13 height 13
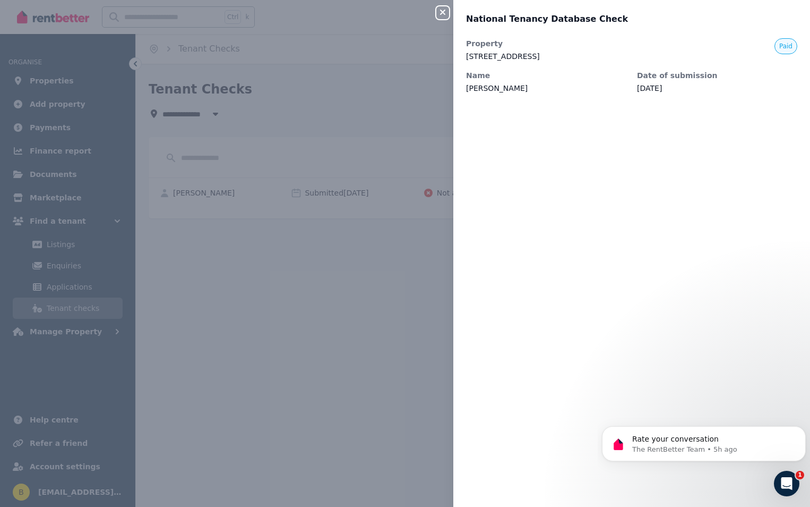
click at [443, 12] on icon "button" at bounding box center [442, 12] width 5 height 5
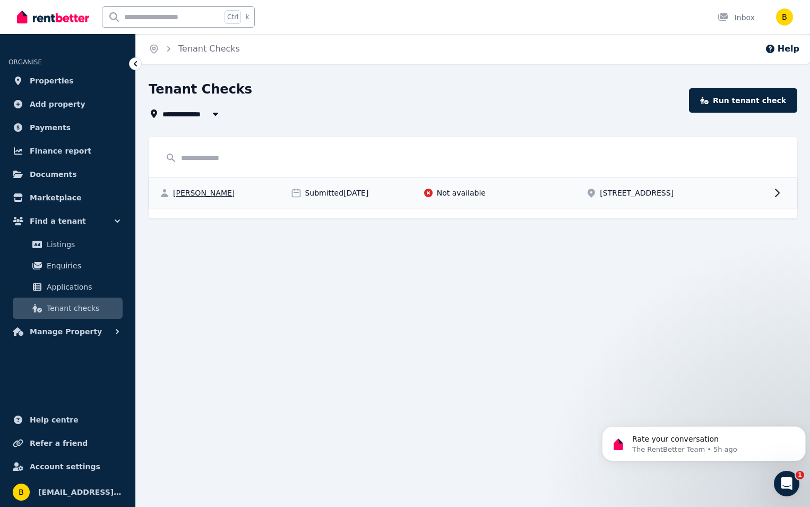
click at [209, 198] on span "[PERSON_NAME]" at bounding box center [204, 192] width 62 height 11
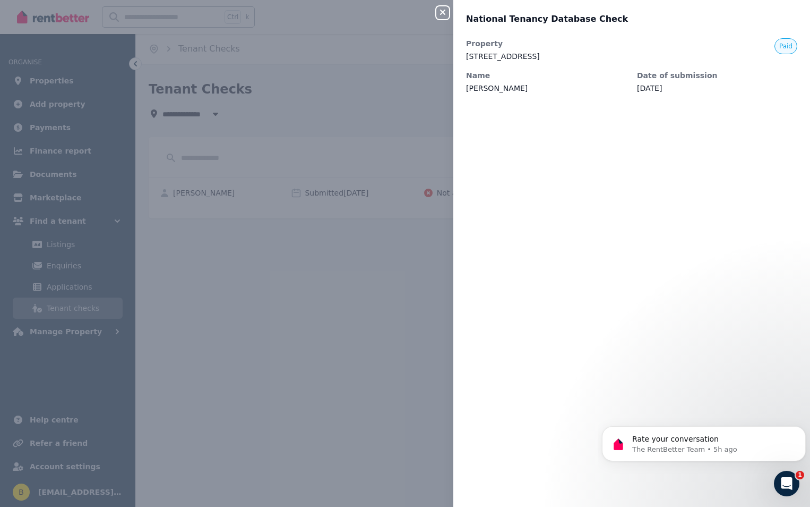
click at [226, 289] on div "Close panel National Tenancy Database Check Property 31 Ballymote Gardens, Ridg…" at bounding box center [405, 253] width 810 height 507
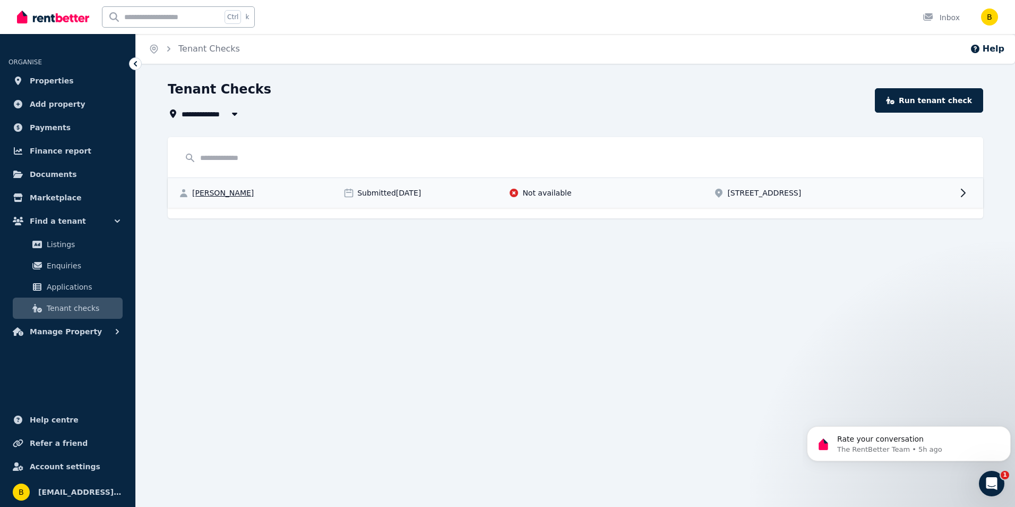
click at [537, 192] on span "Not available" at bounding box center [547, 192] width 49 height 11
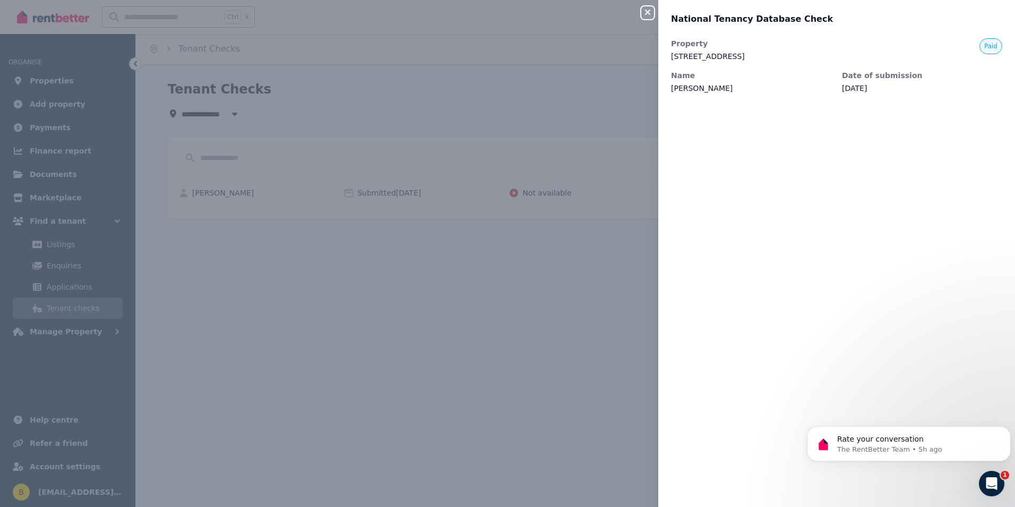
click at [648, 8] on icon "button" at bounding box center [647, 12] width 13 height 8
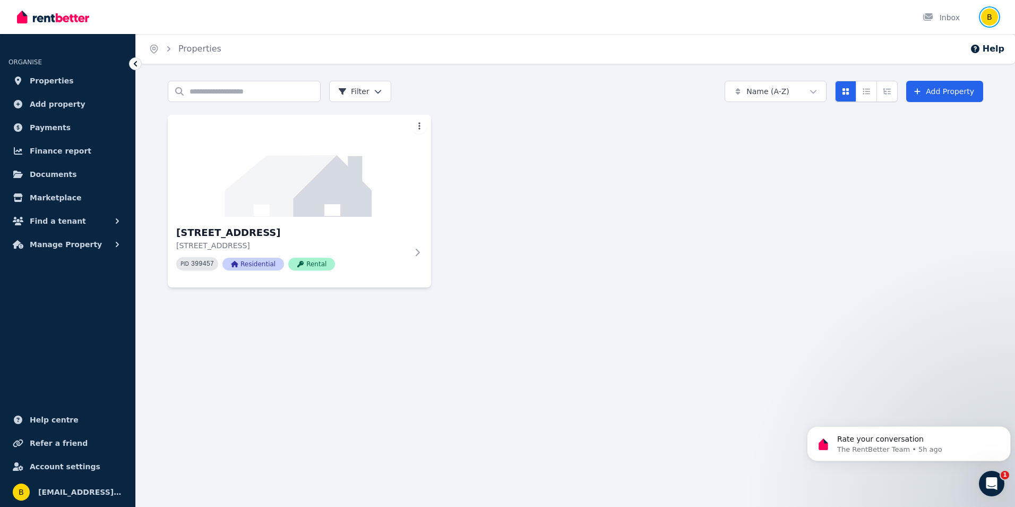
click at [991, 14] on img "button" at bounding box center [989, 16] width 17 height 17
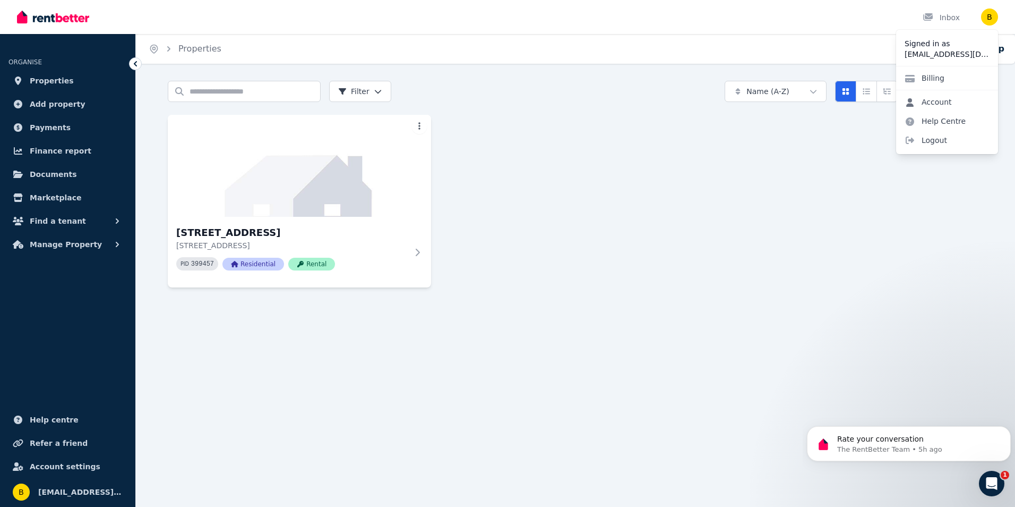
click at [937, 98] on link "Account" at bounding box center [928, 101] width 64 height 19
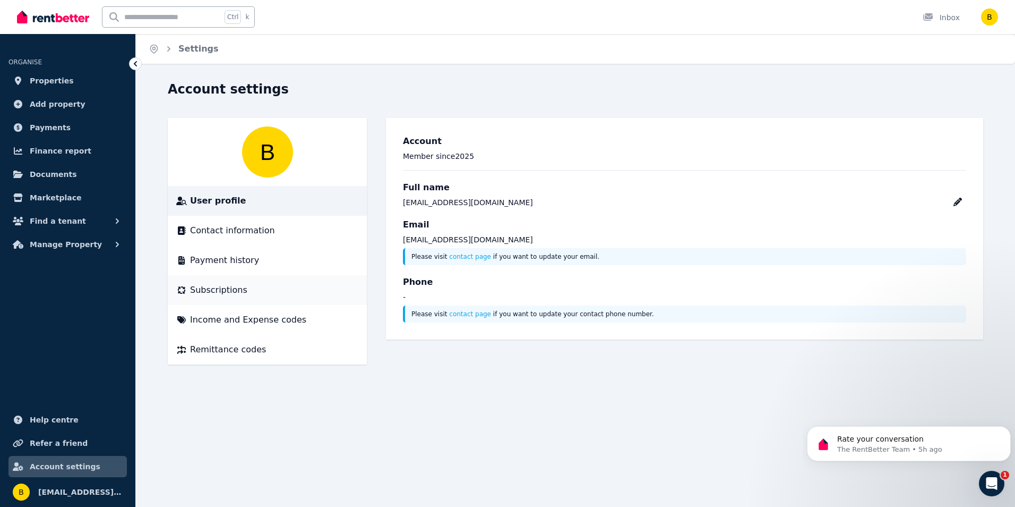
click at [235, 287] on span "Subscriptions" at bounding box center [218, 290] width 57 height 13
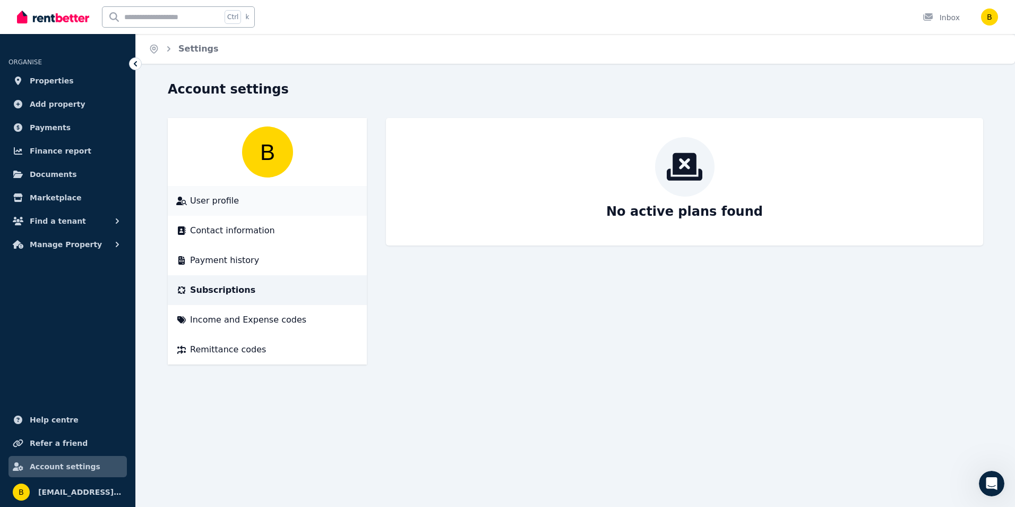
click at [227, 202] on span "User profile" at bounding box center [214, 200] width 49 height 13
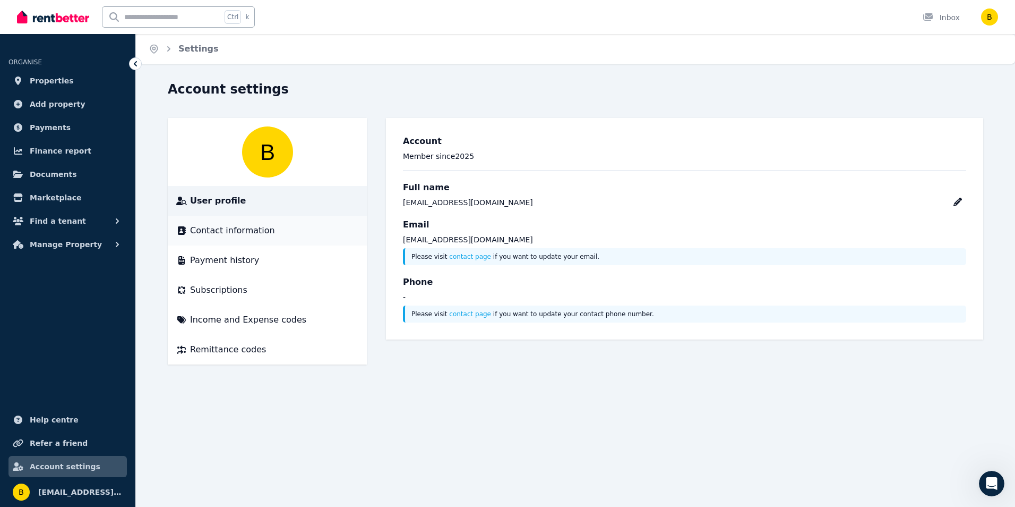
click at [246, 235] on span "Contact information" at bounding box center [232, 230] width 85 height 13
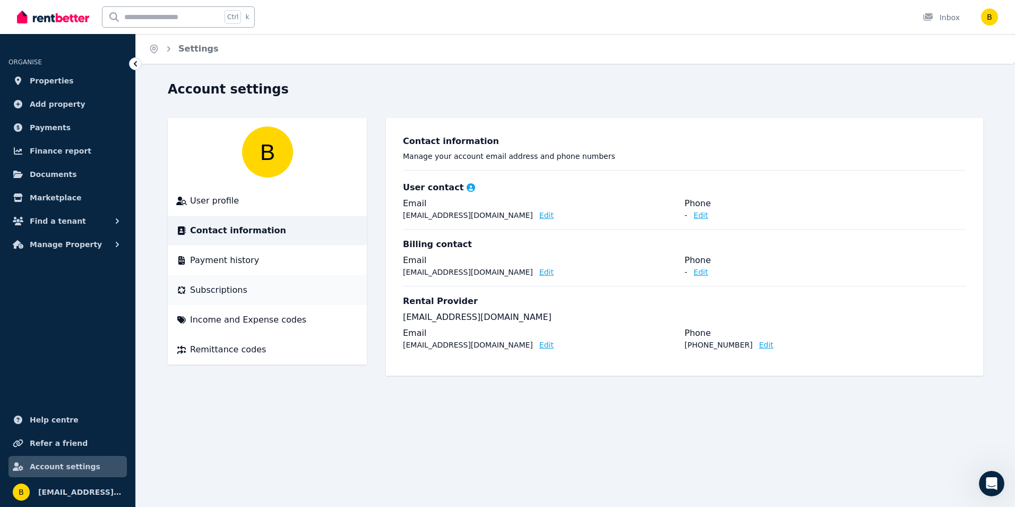
click at [222, 289] on span "Subscriptions" at bounding box center [218, 290] width 57 height 13
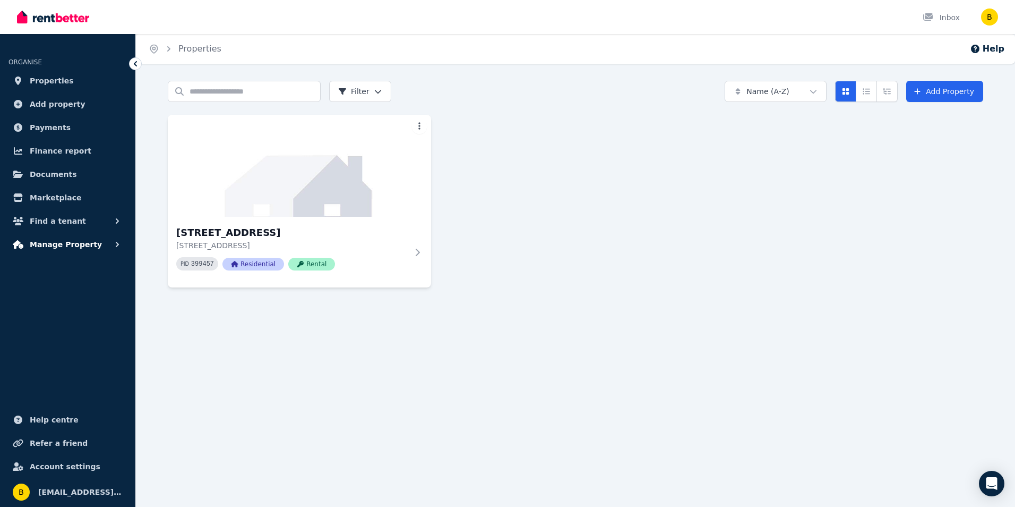
click at [113, 247] on icon "button" at bounding box center [117, 244] width 11 height 11
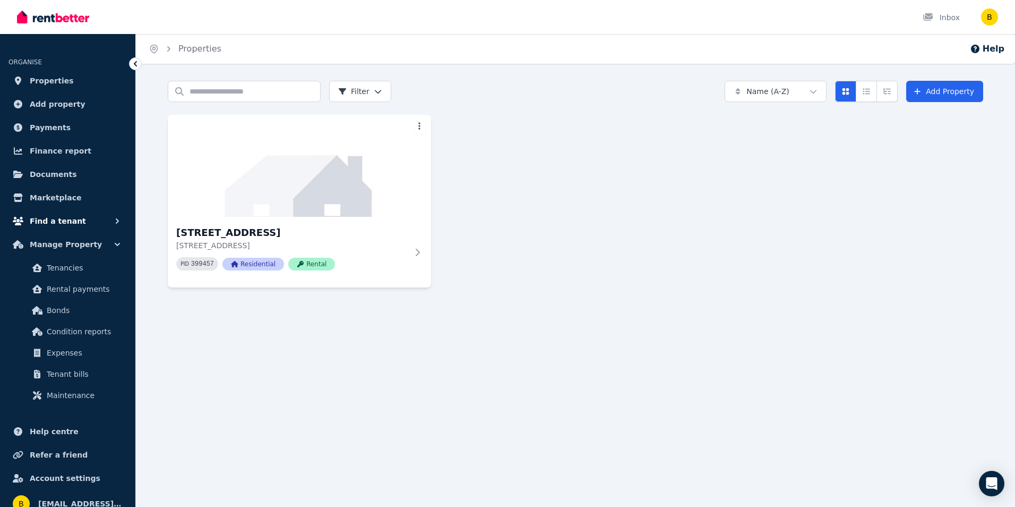
click at [116, 223] on icon "button" at bounding box center [117, 221] width 11 height 11
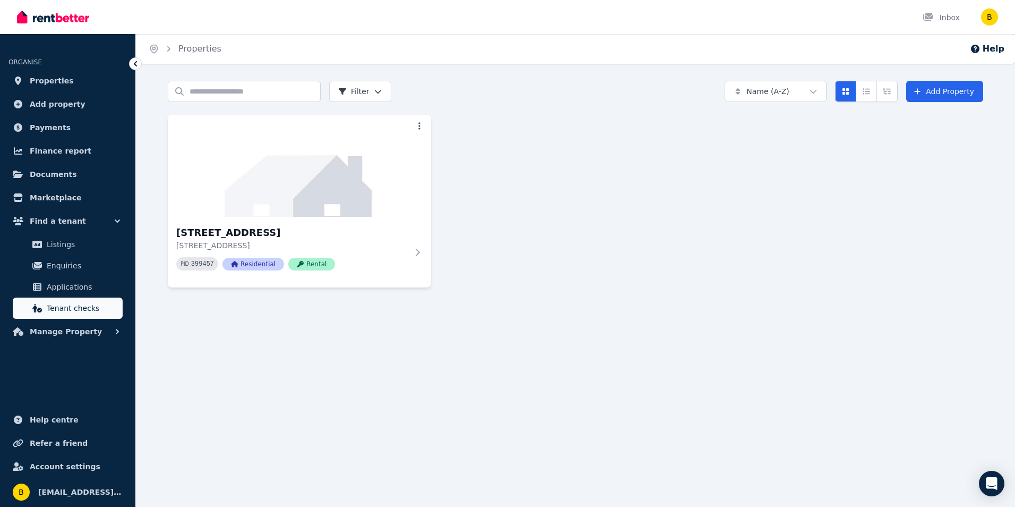
click at [82, 307] on span "Tenant checks" at bounding box center [83, 308] width 72 height 13
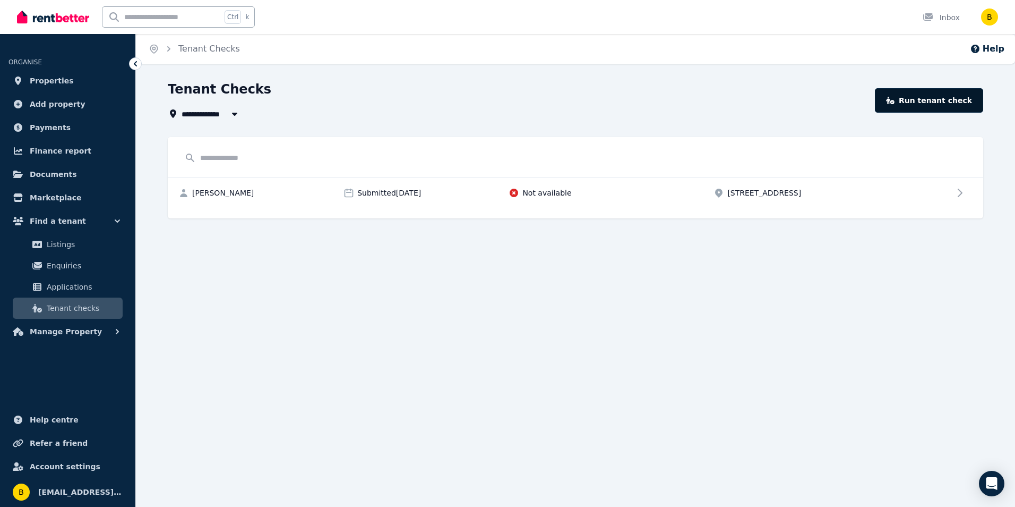
click at [926, 102] on link "Run tenant check" at bounding box center [929, 100] width 108 height 24
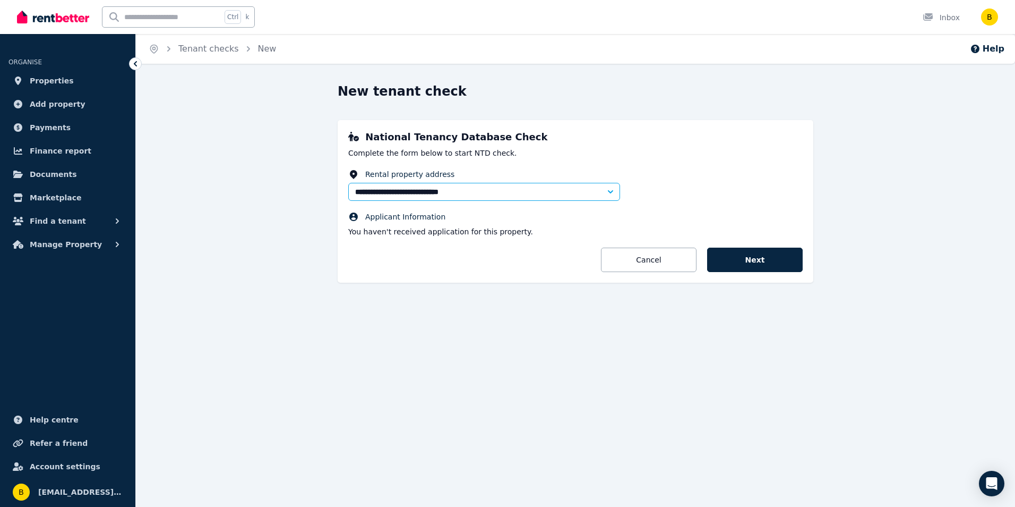
click at [135, 62] on icon at bounding box center [135, 63] width 3 height 5
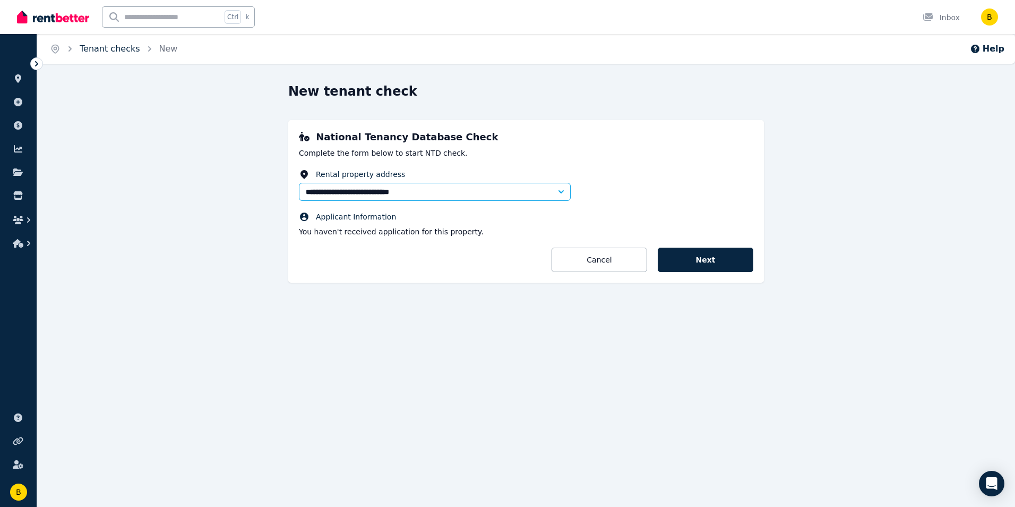
click at [107, 49] on link "Tenant checks" at bounding box center [110, 49] width 61 height 10
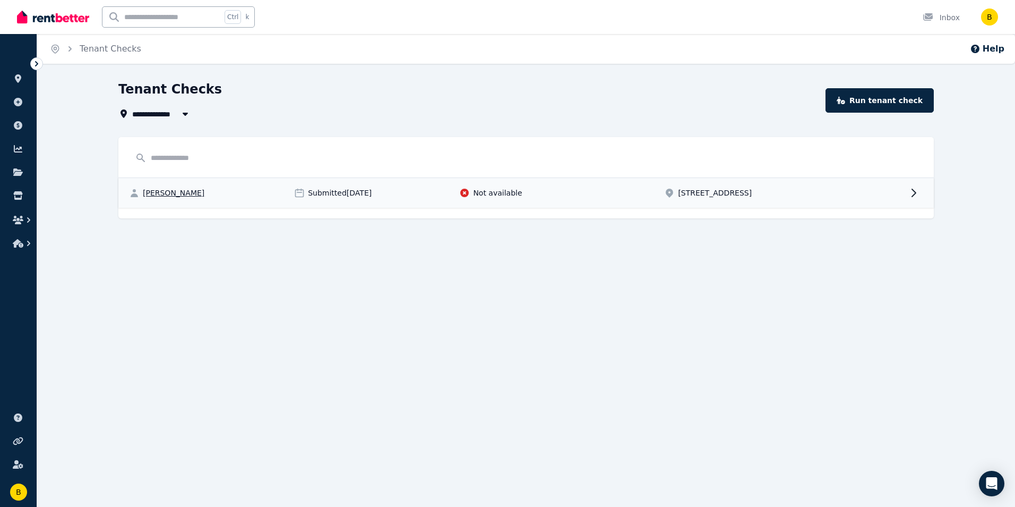
click at [182, 193] on span "[PERSON_NAME]" at bounding box center [174, 192] width 62 height 11
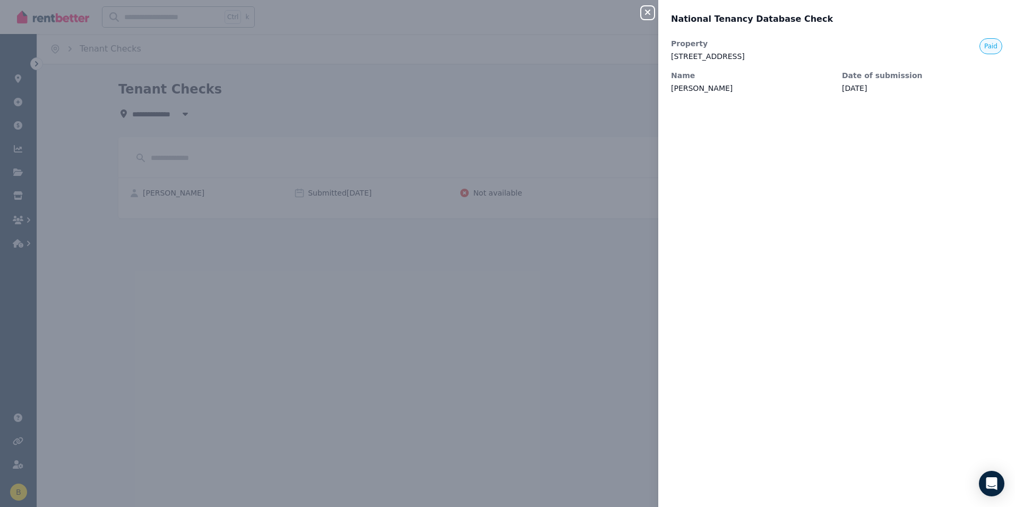
click at [550, 320] on div "Close panel National Tenancy Database Check Property 31 Ballymote Gardens, Ridg…" at bounding box center [507, 253] width 1015 height 507
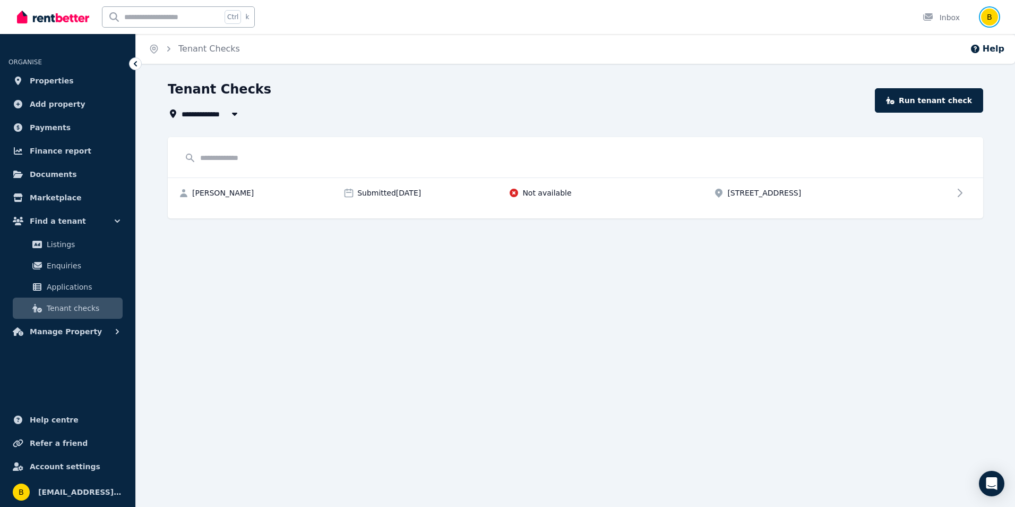
click at [988, 16] on img "button" at bounding box center [989, 16] width 17 height 17
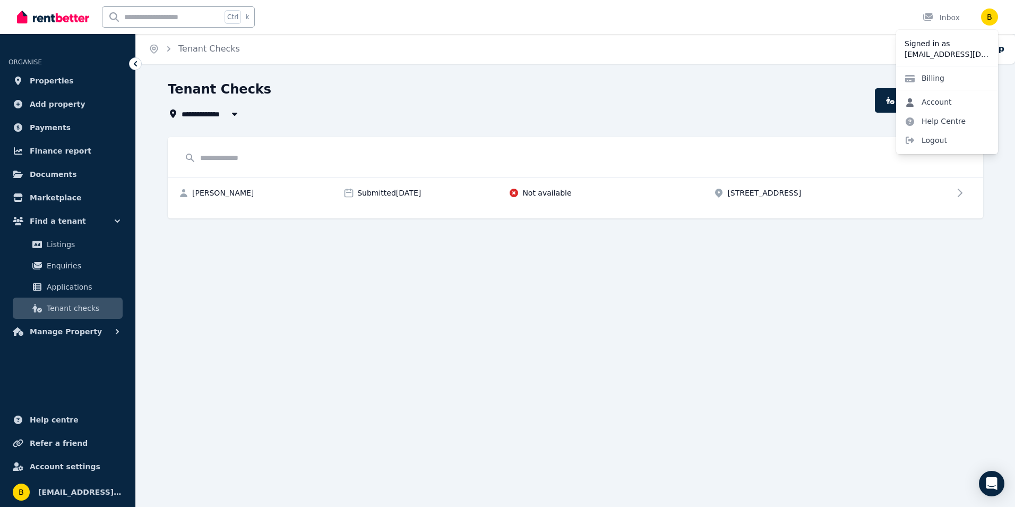
click at [944, 101] on link "Account" at bounding box center [928, 101] width 64 height 19
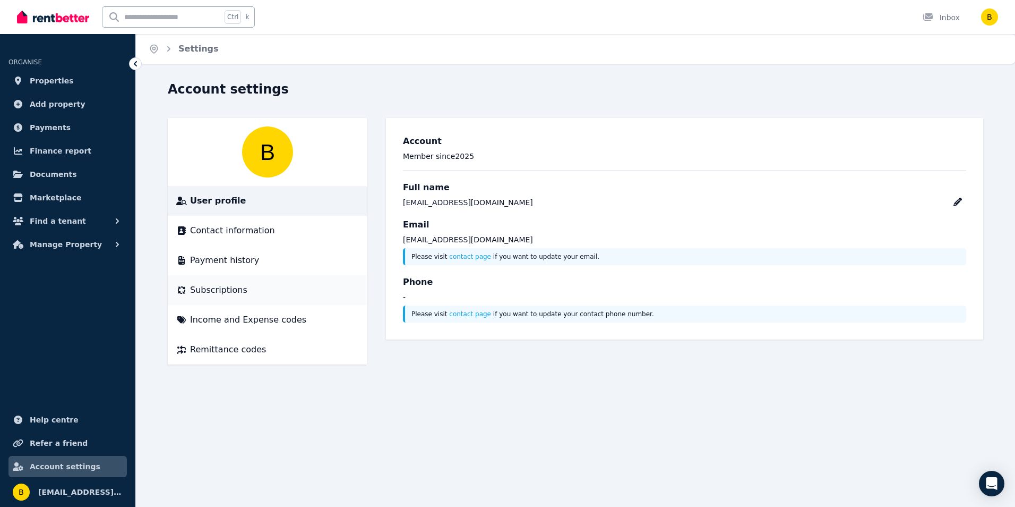
click at [232, 289] on span "Subscriptions" at bounding box center [218, 290] width 57 height 13
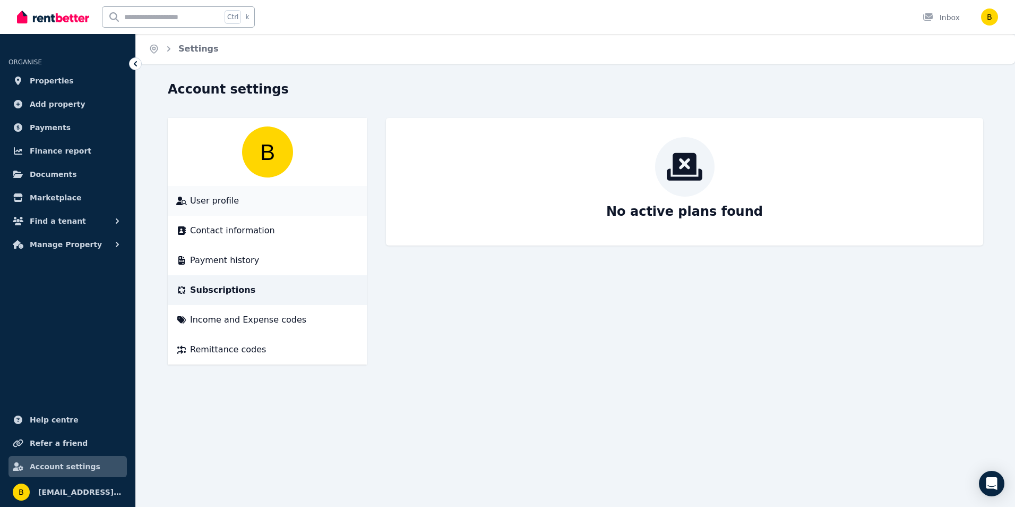
click at [219, 203] on span "User profile" at bounding box center [214, 200] width 49 height 13
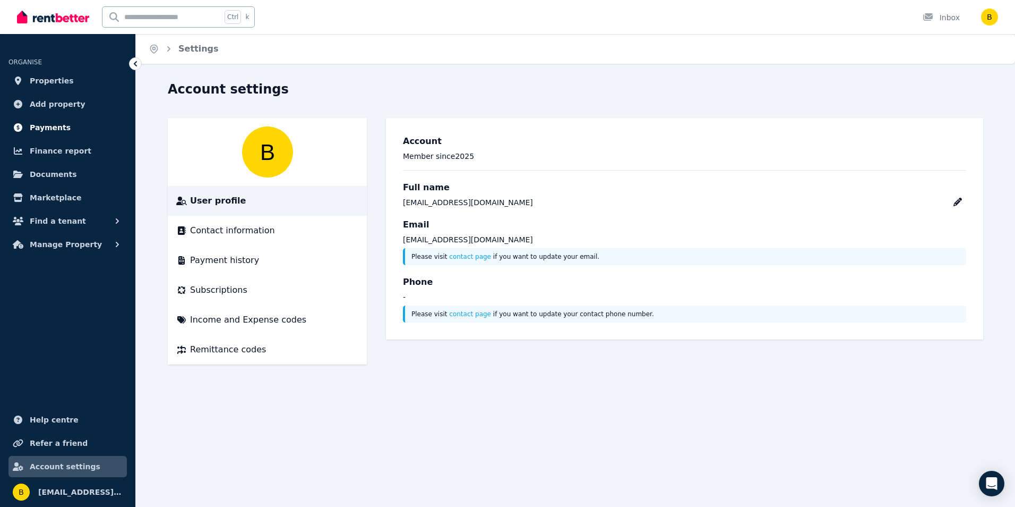
click at [50, 127] on span "Payments" at bounding box center [50, 127] width 41 height 13
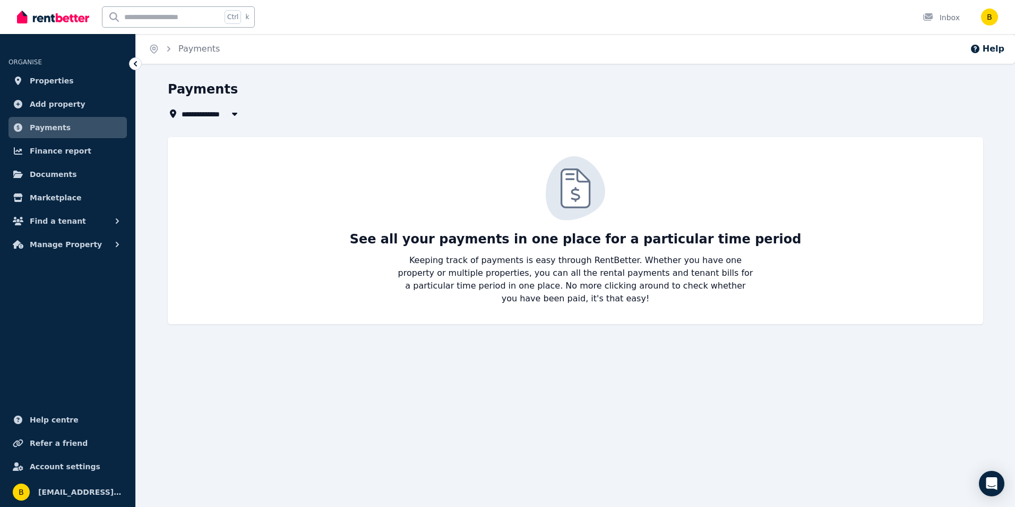
click at [233, 112] on icon "button" at bounding box center [234, 113] width 11 height 8
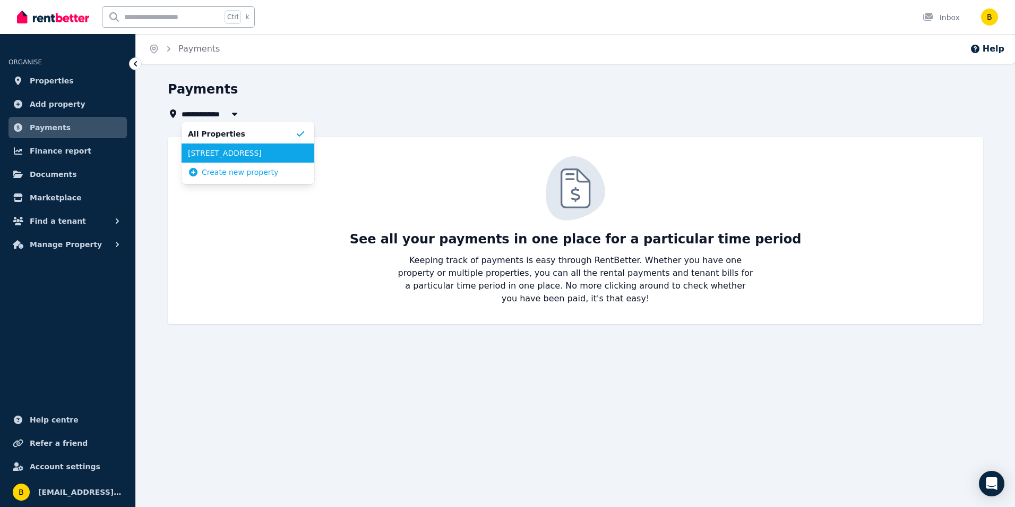
click at [241, 150] on span "[STREET_ADDRESS]" at bounding box center [241, 153] width 107 height 11
type input "**********"
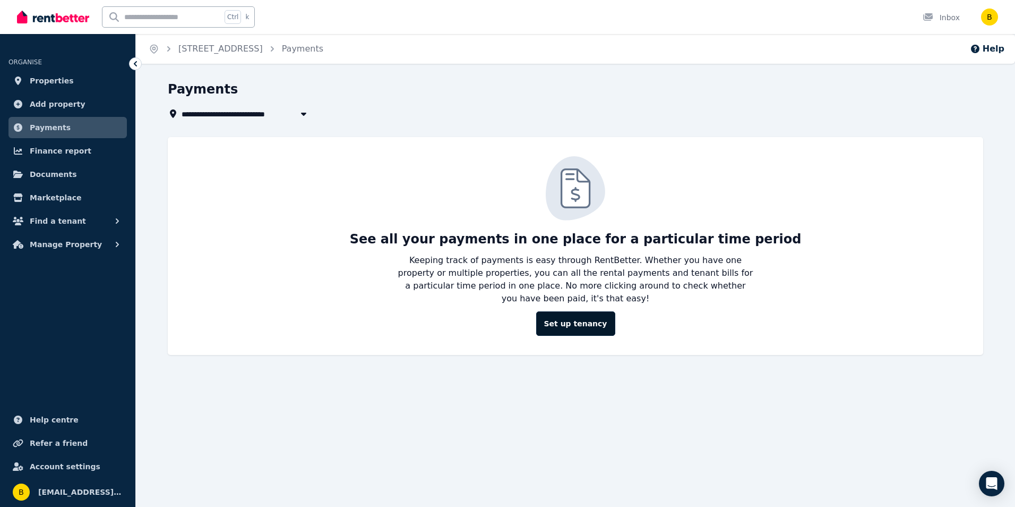
click at [556, 311] on link "Set up tenancy" at bounding box center [575, 323] width 79 height 24
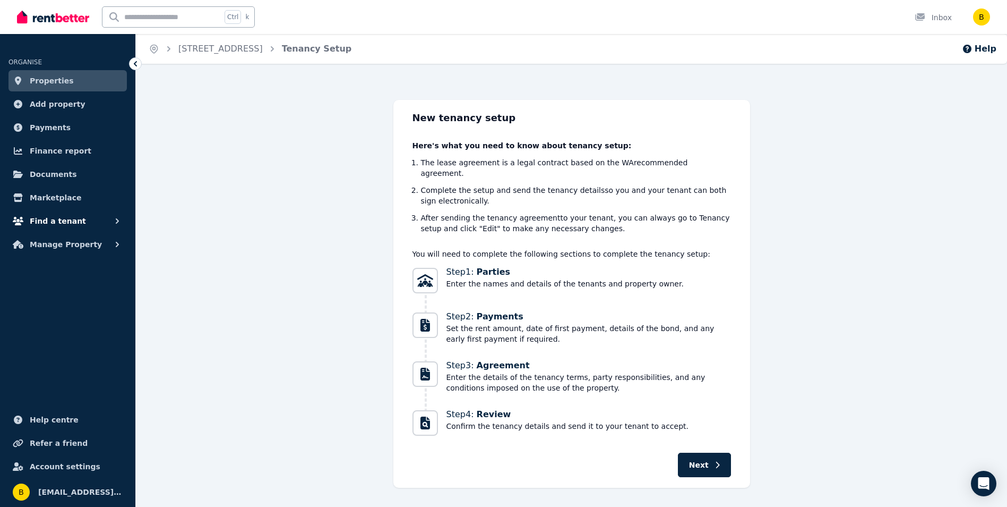
click at [111, 220] on button "Find a tenant" at bounding box center [67, 220] width 118 height 21
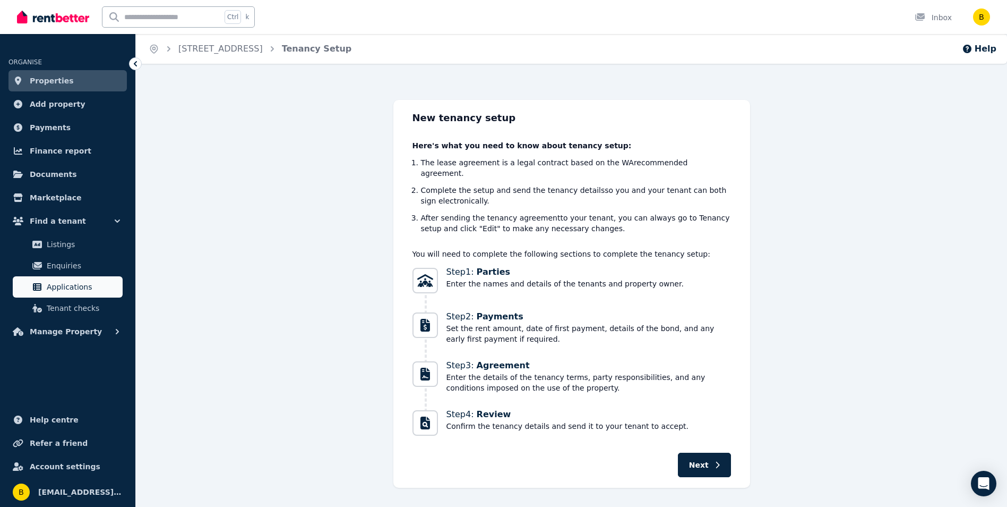
click at [65, 281] on span "Applications" at bounding box center [83, 286] width 72 height 13
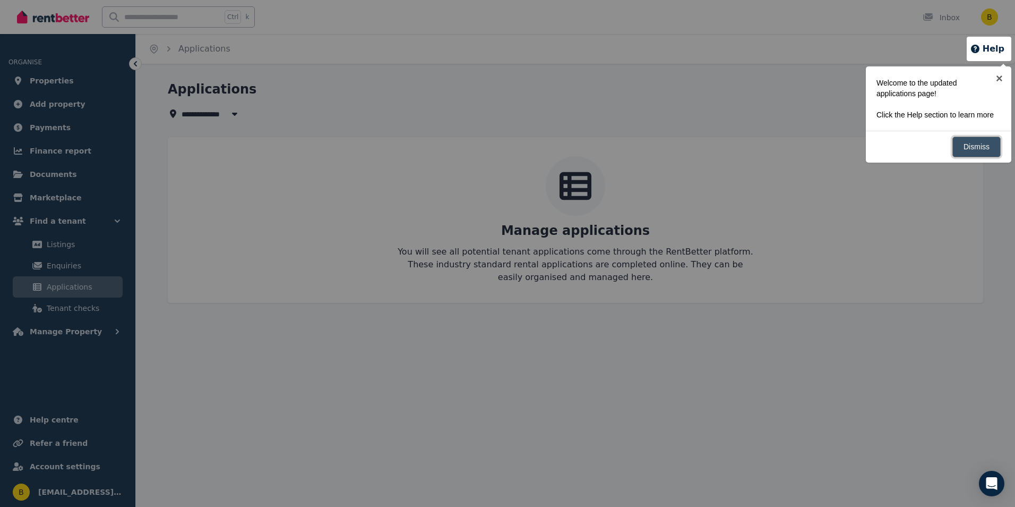
click at [967, 148] on link "Dismiss" at bounding box center [977, 146] width 48 height 21
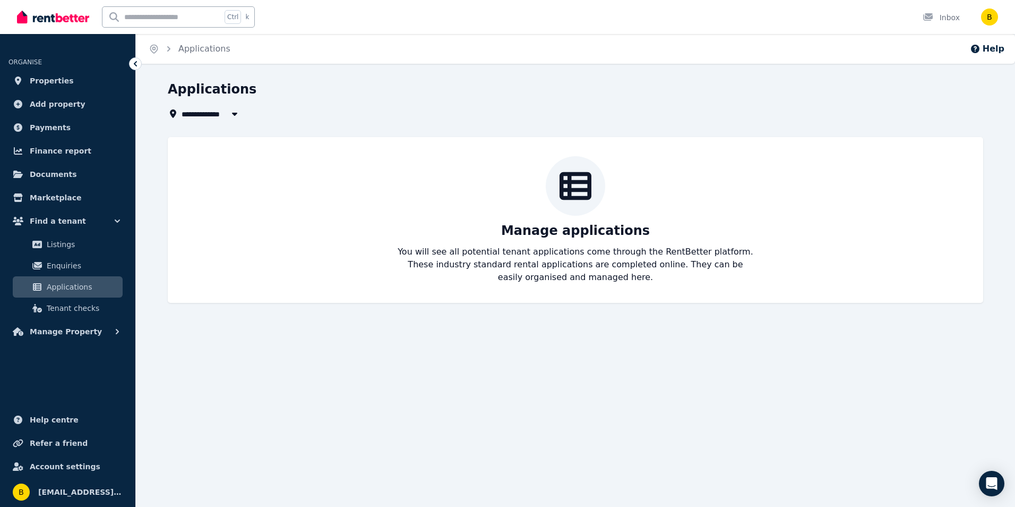
click at [232, 113] on icon "button" at bounding box center [234, 113] width 11 height 8
type input "**********"
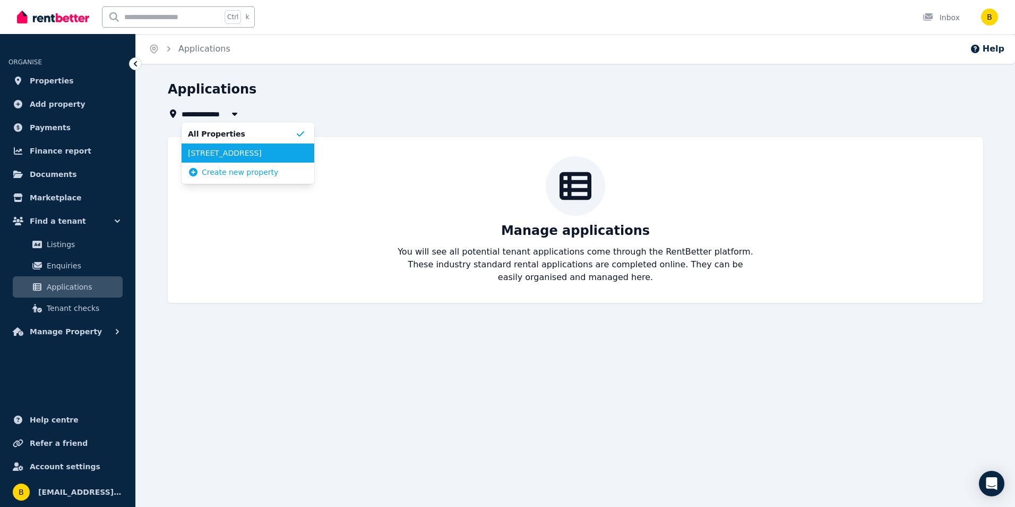
click at [233, 152] on span "[STREET_ADDRESS]" at bounding box center [241, 153] width 107 height 11
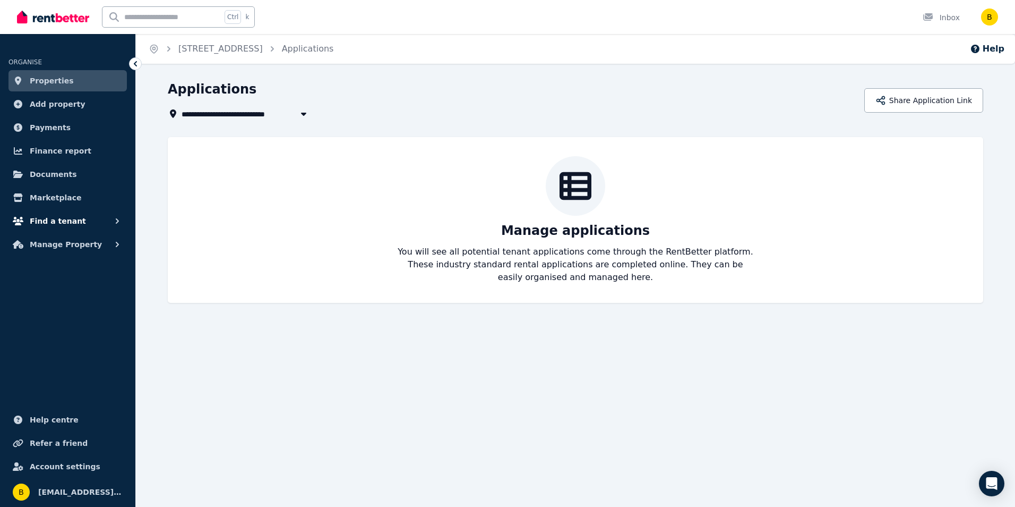
click at [113, 221] on icon "button" at bounding box center [117, 221] width 11 height 11
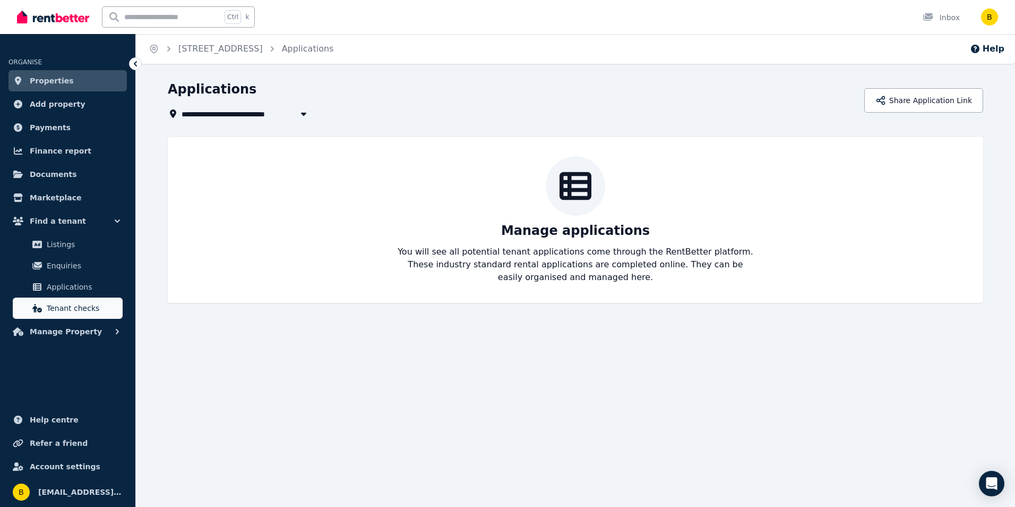
click at [81, 308] on span "Tenant checks" at bounding box center [83, 308] width 72 height 13
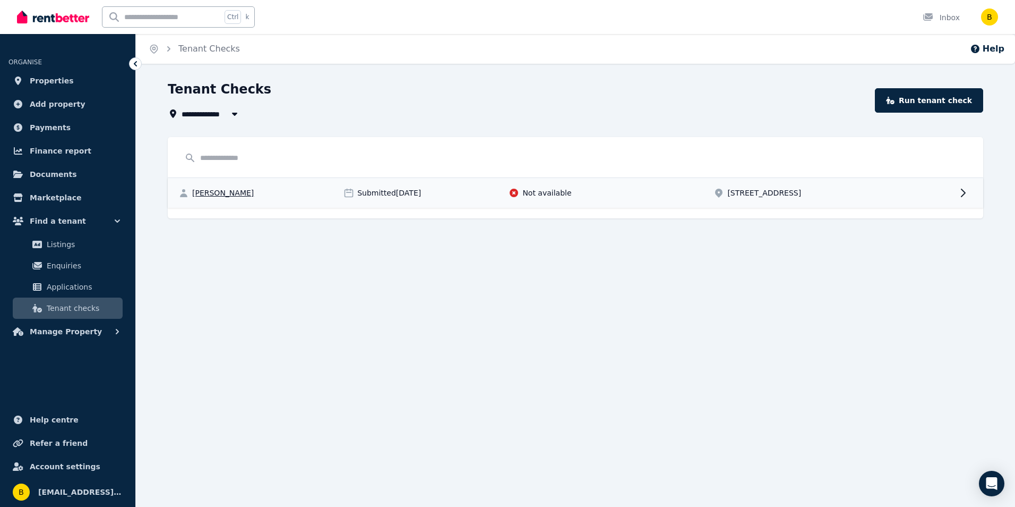
click at [536, 195] on span "Not available" at bounding box center [547, 192] width 49 height 11
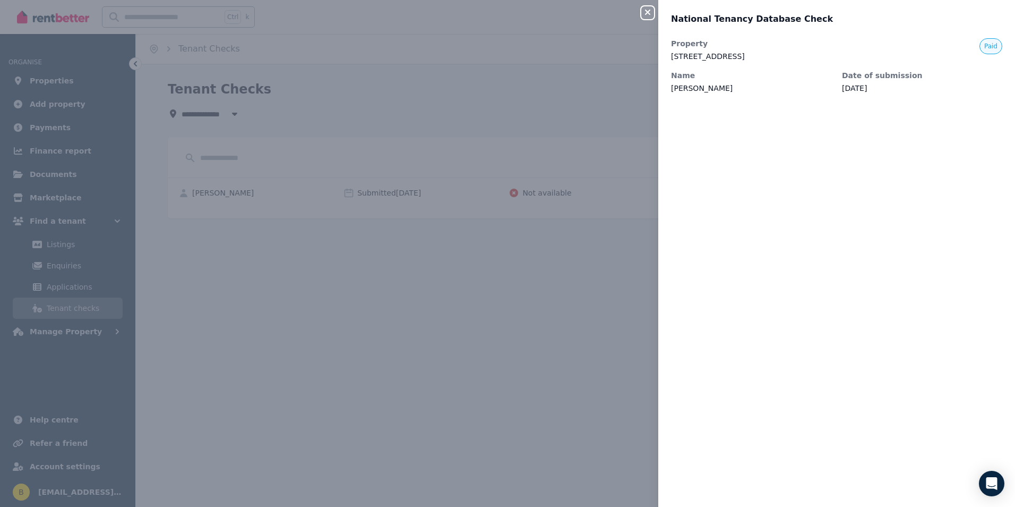
click at [461, 325] on div "Close panel National Tenancy Database Check Property 31 Ballymote Gardens, Ridg…" at bounding box center [507, 253] width 1015 height 507
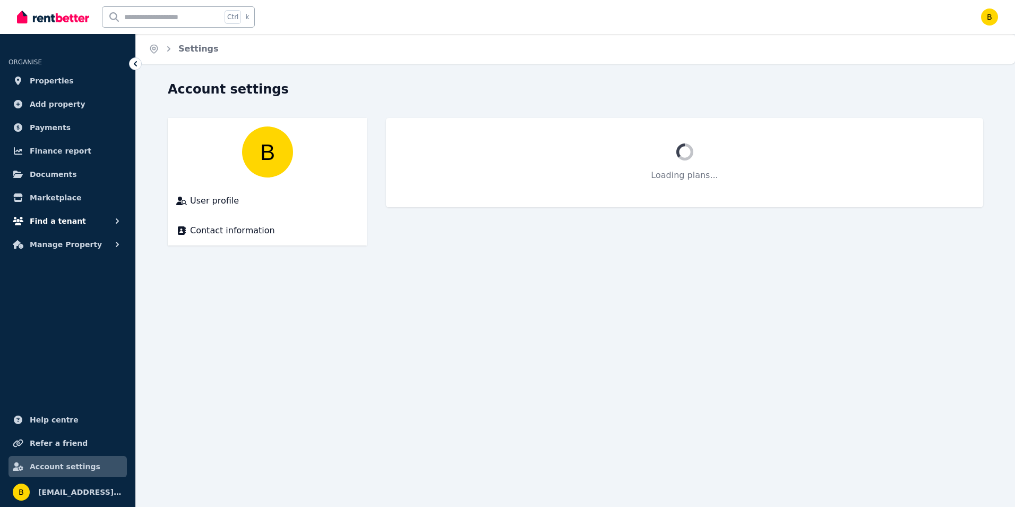
click at [112, 219] on button "Find a tenant" at bounding box center [67, 220] width 118 height 21
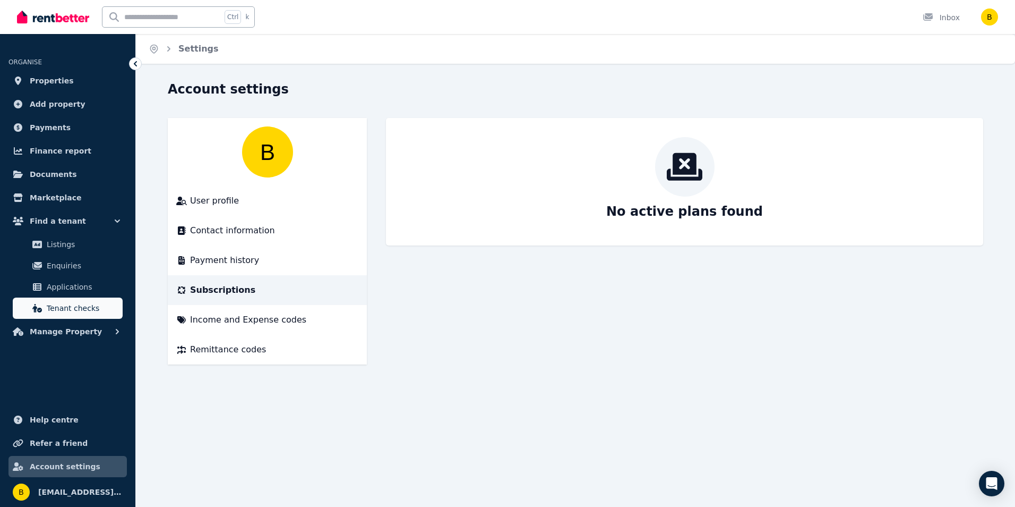
click at [90, 309] on span "Tenant checks" at bounding box center [83, 308] width 72 height 13
